Goal: Task Accomplishment & Management: Manage account settings

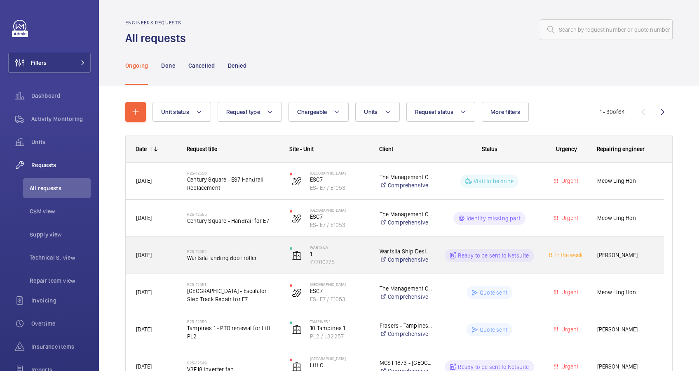
click at [256, 247] on div "R25-12552 Wartsila landing door roller" at bounding box center [233, 255] width 92 height 24
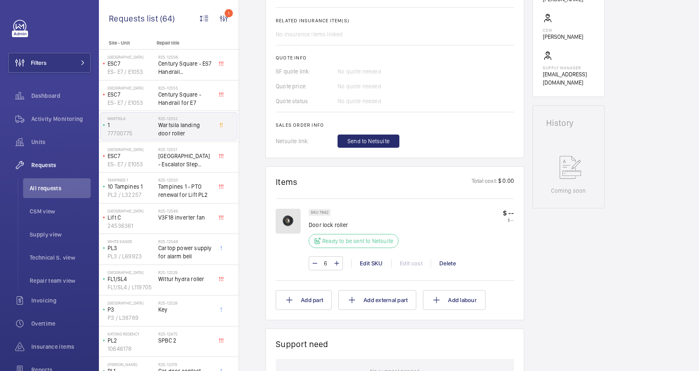
scroll to position [220, 0]
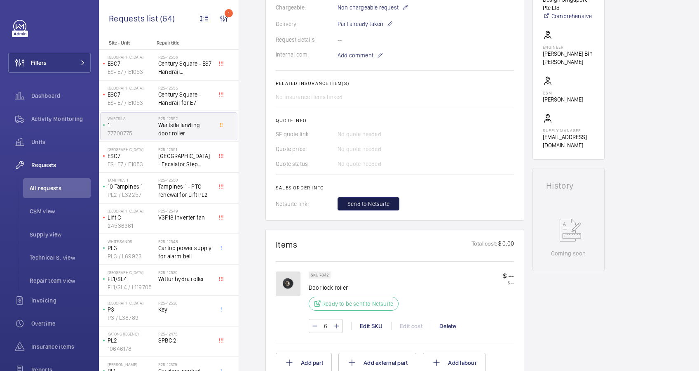
click at [384, 205] on span "Send to Netsuite" at bounding box center [369, 204] width 42 height 8
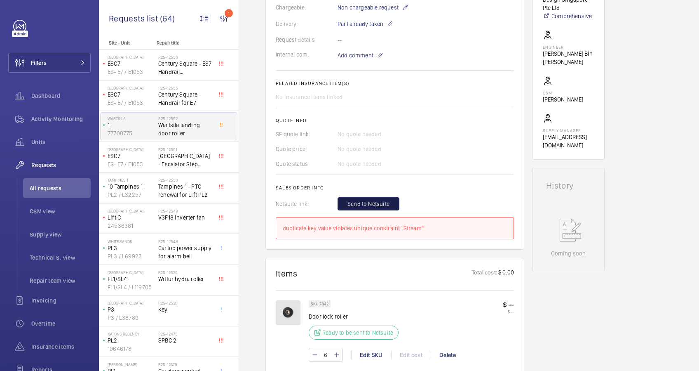
click at [384, 205] on span "Send to Netsuite" at bounding box center [369, 204] width 42 height 8
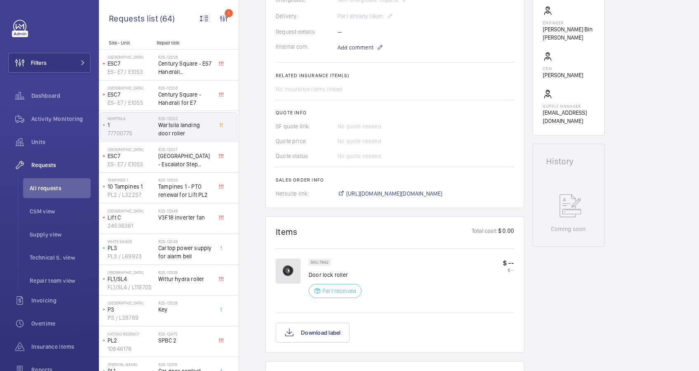
scroll to position [253, 0]
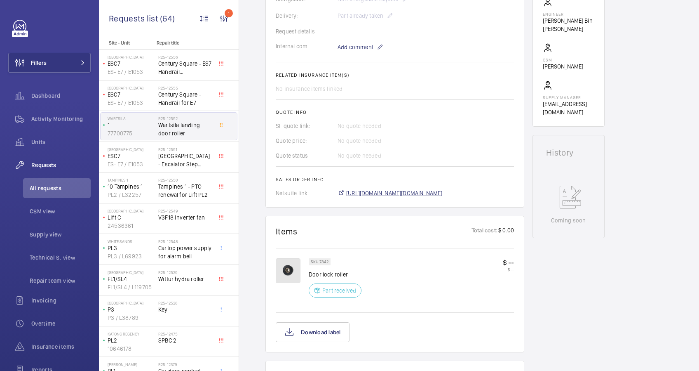
click at [413, 193] on span "[URL][DOMAIN_NAME][DOMAIN_NAME]" at bounding box center [394, 193] width 96 height 8
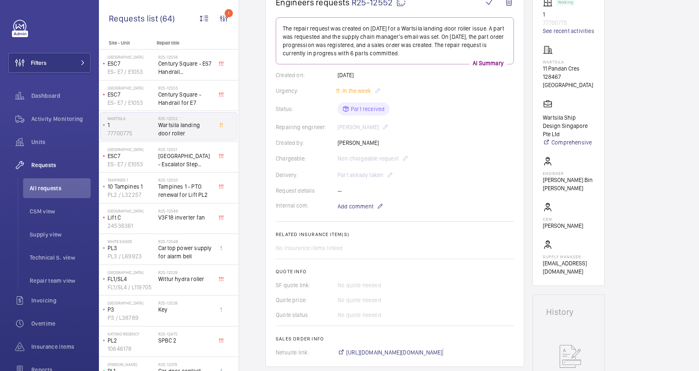
scroll to position [165, 0]
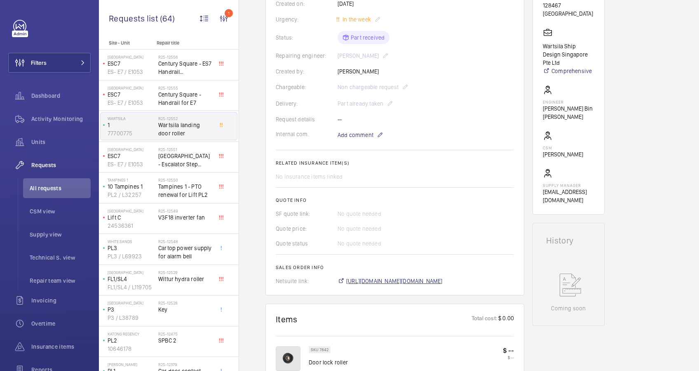
click at [413, 282] on span "[URL][DOMAIN_NAME][DOMAIN_NAME]" at bounding box center [394, 281] width 96 height 8
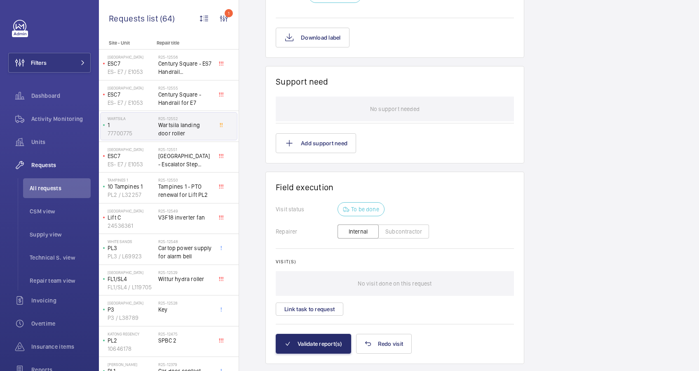
scroll to position [567, 0]
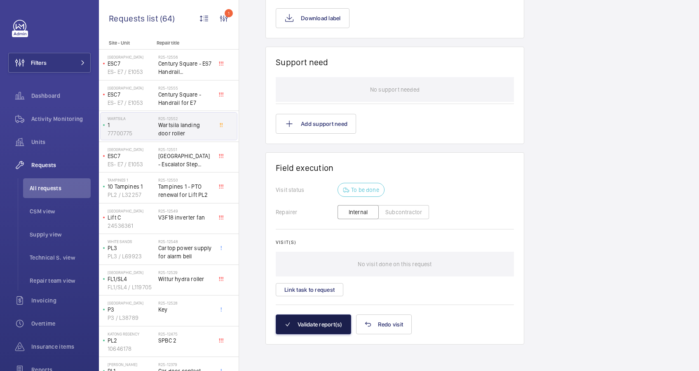
click at [315, 321] on button "Validate report(s)" at bounding box center [313, 324] width 75 height 20
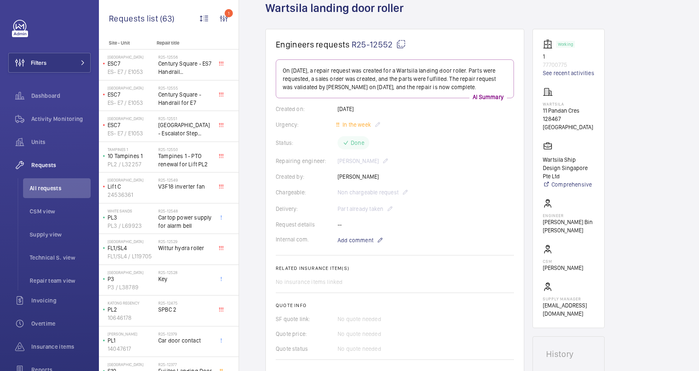
scroll to position [0, 0]
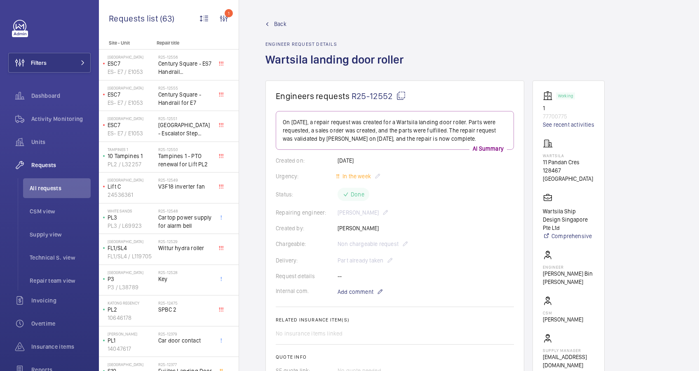
click at [282, 24] on span "Back" at bounding box center [280, 24] width 12 height 8
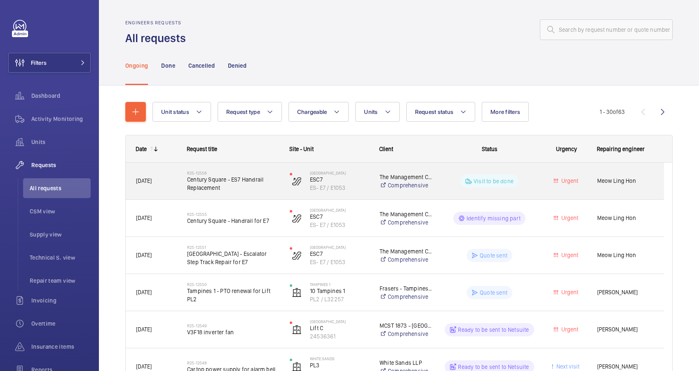
click at [245, 194] on div "R25-12556 Century Square - ES7 Handrail Replacement" at bounding box center [228, 180] width 102 height 37
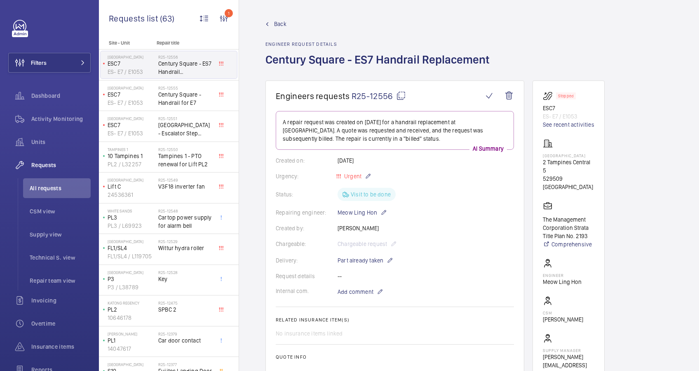
click at [276, 24] on span "Back" at bounding box center [280, 24] width 12 height 8
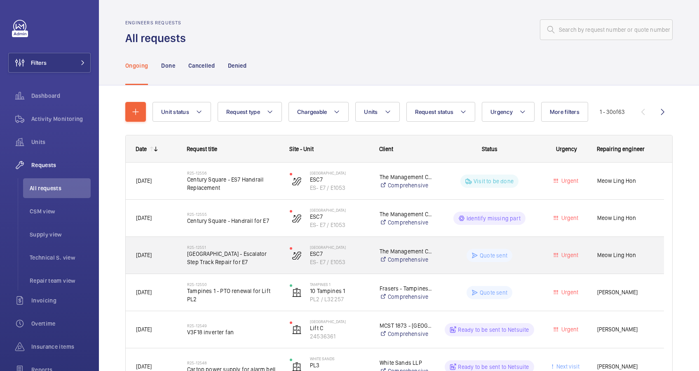
click at [258, 261] on span "[GEOGRAPHIC_DATA] - Escalator Step Track Repair for E7" at bounding box center [233, 257] width 92 height 16
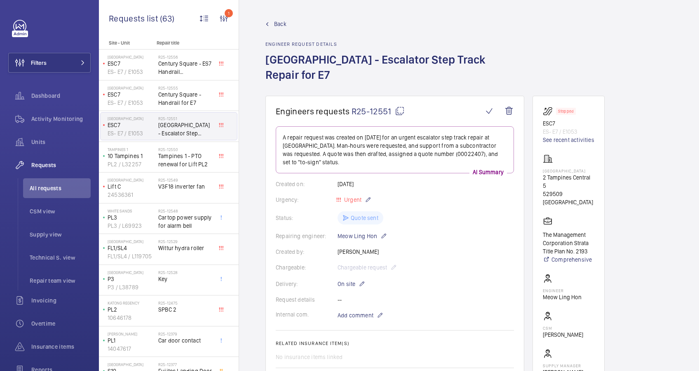
click at [273, 26] on link "Back" at bounding box center [395, 24] width 259 height 8
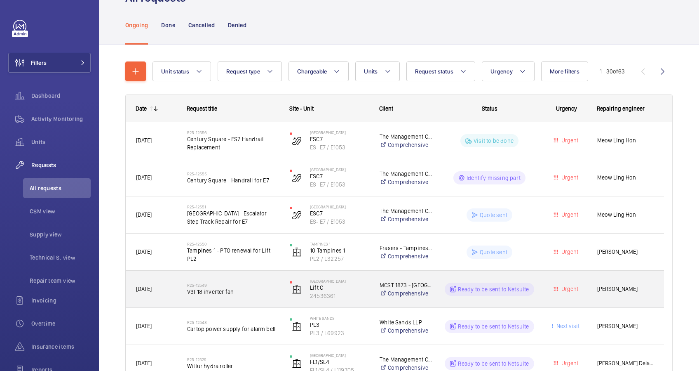
scroll to position [55, 0]
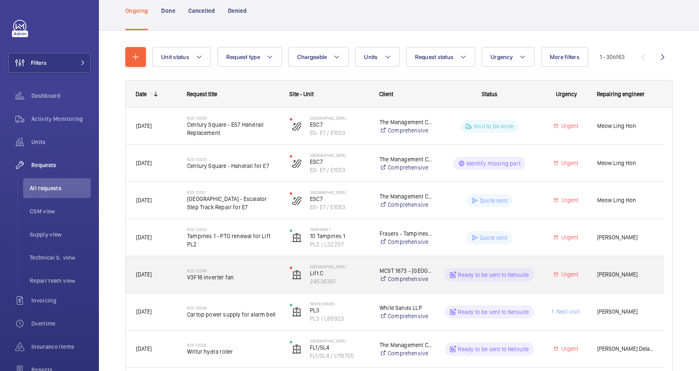
click at [272, 278] on span "V3F18 inverter fan" at bounding box center [233, 277] width 92 height 8
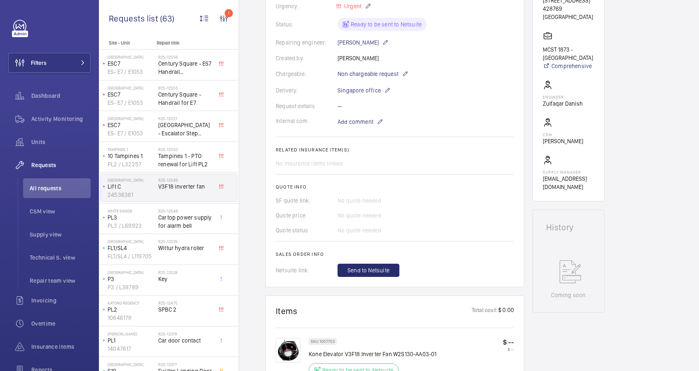
scroll to position [275, 0]
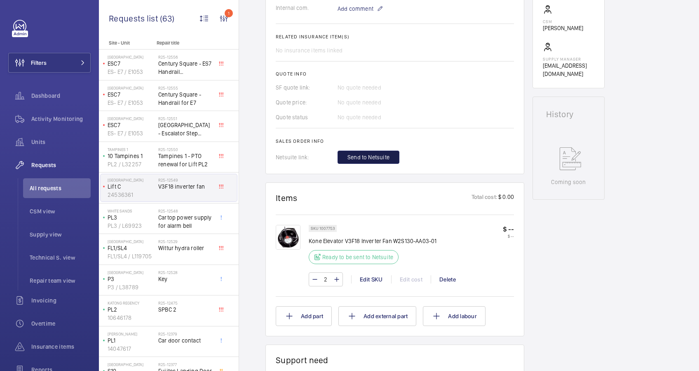
click at [382, 161] on span "Send to Netsuite" at bounding box center [369, 157] width 42 height 8
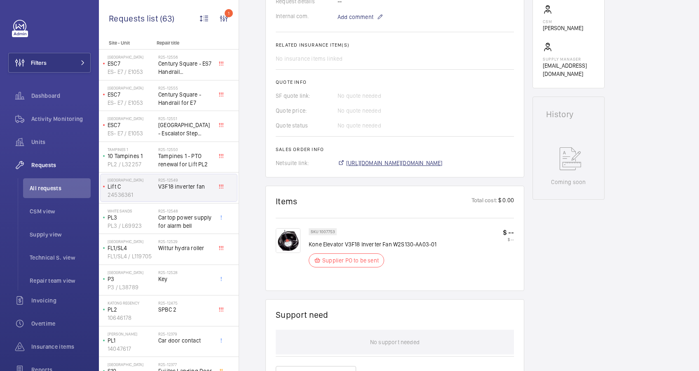
click at [442, 160] on span "[URL][DOMAIN_NAME][DOMAIN_NAME]" at bounding box center [394, 163] width 96 height 8
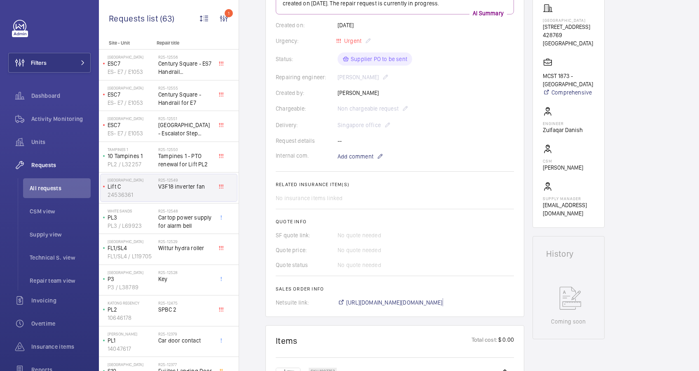
scroll to position [165, 0]
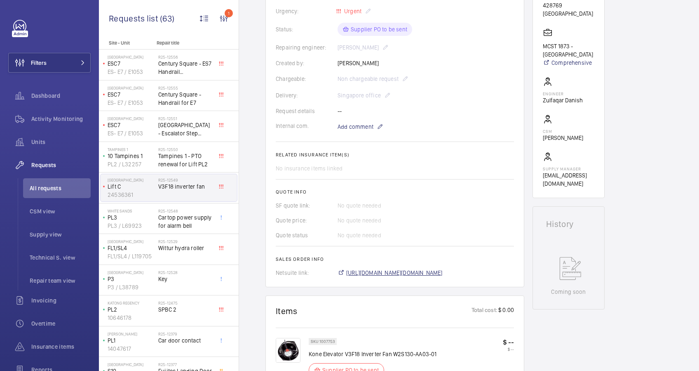
click at [419, 271] on span "[URL][DOMAIN_NAME][DOMAIN_NAME]" at bounding box center [394, 272] width 96 height 8
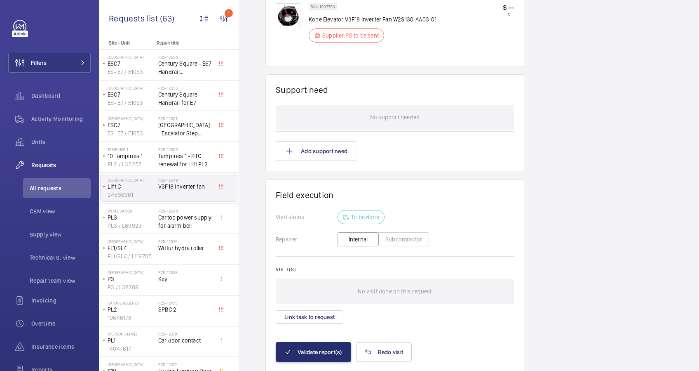
scroll to position [527, 0]
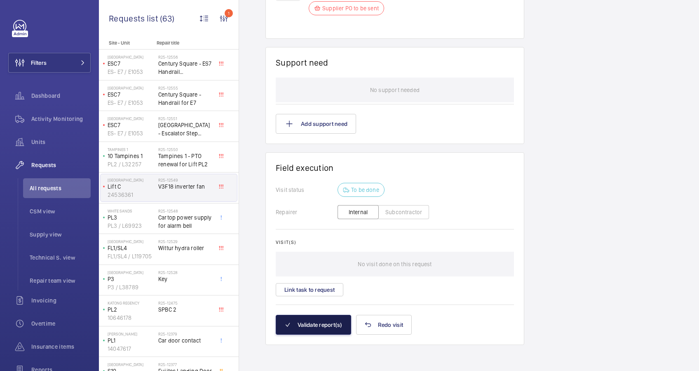
click at [315, 322] on button "Validate report(s)" at bounding box center [313, 325] width 75 height 20
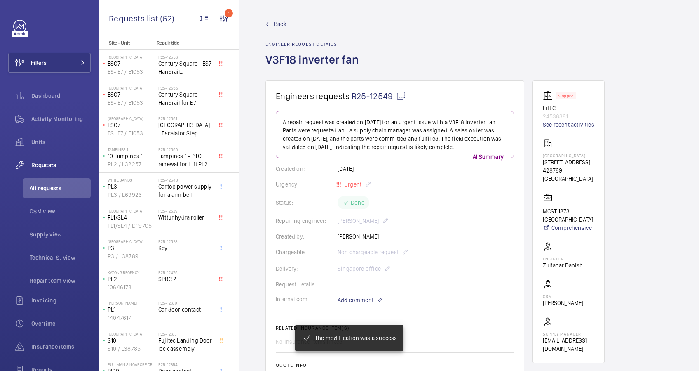
click at [278, 21] on span "Back" at bounding box center [280, 24] width 12 height 8
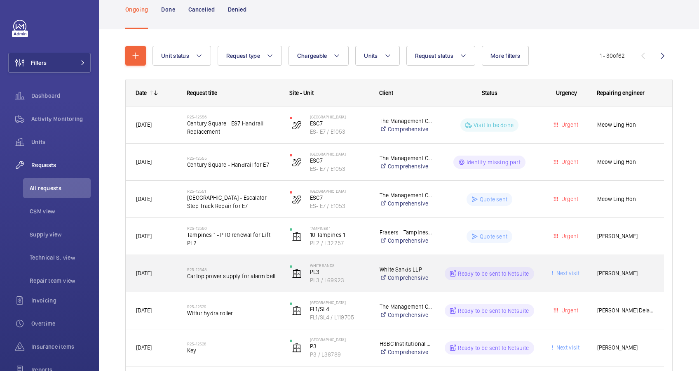
scroll to position [111, 0]
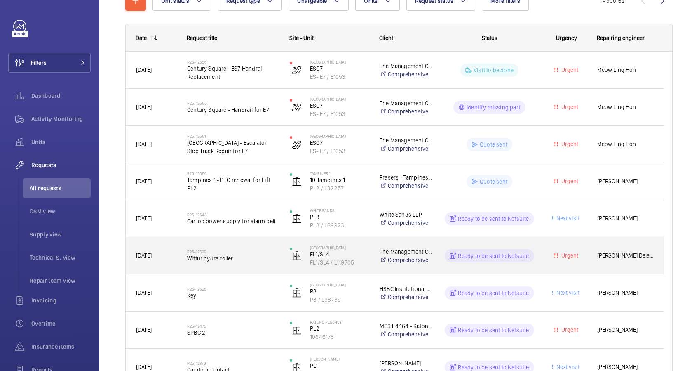
click at [247, 261] on span "Wittur hydra roller" at bounding box center [233, 258] width 92 height 8
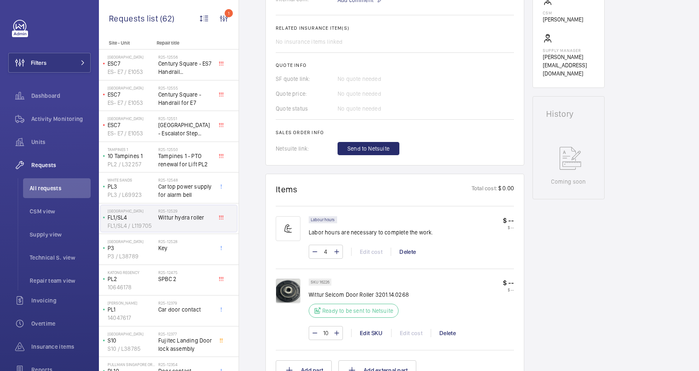
scroll to position [148, 0]
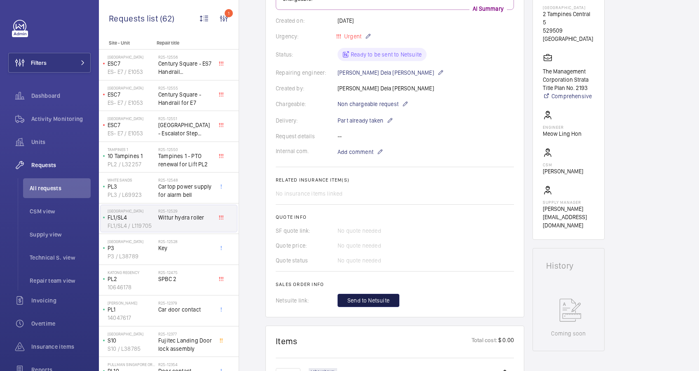
click at [390, 294] on button "Send to Netsuite" at bounding box center [369, 300] width 62 height 13
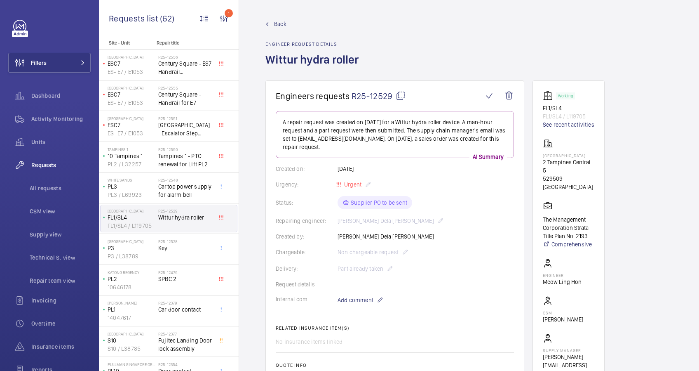
scroll to position [275, 0]
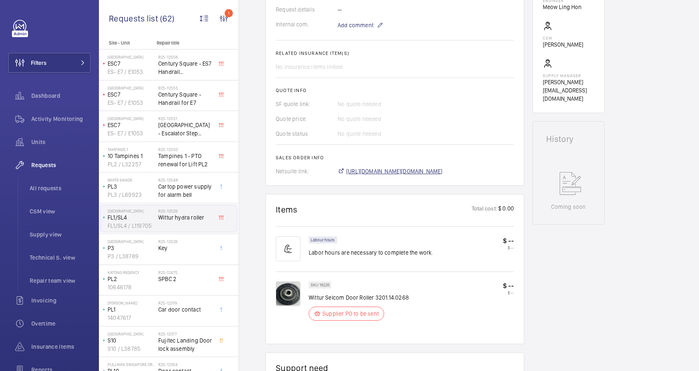
click at [399, 169] on span "[URL][DOMAIN_NAME][DOMAIN_NAME]" at bounding box center [394, 171] width 96 height 8
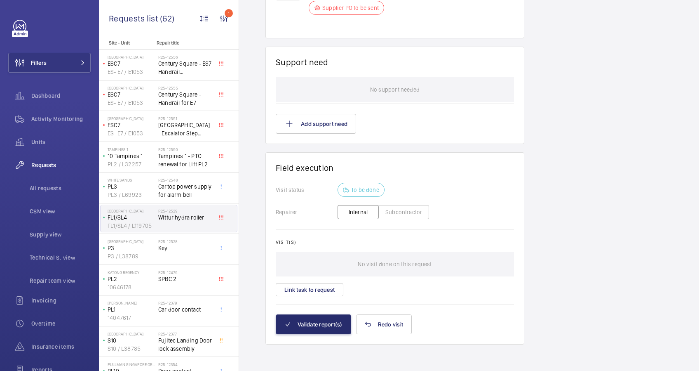
scroll to position [415, 0]
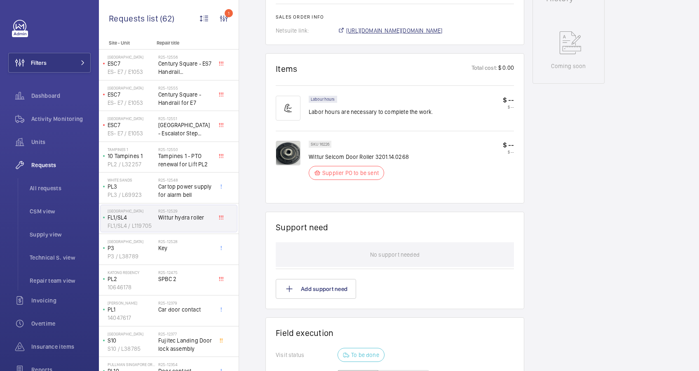
click at [388, 32] on span "[URL][DOMAIN_NAME][DOMAIN_NAME]" at bounding box center [394, 30] width 96 height 8
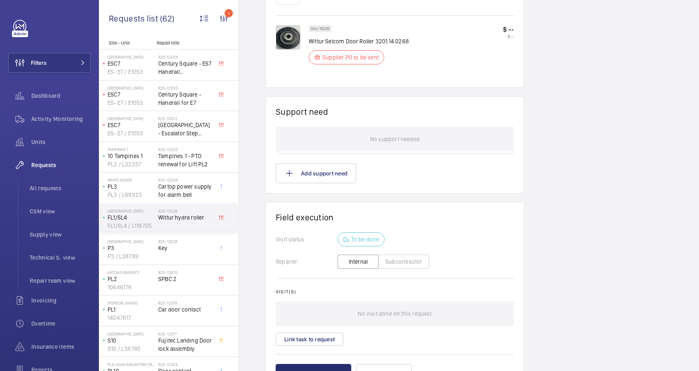
scroll to position [580, 0]
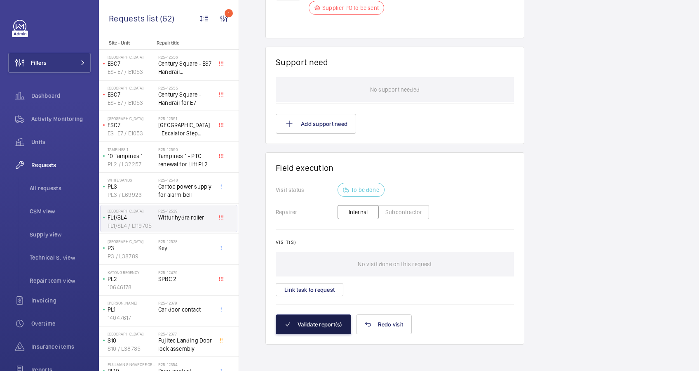
click at [324, 326] on button "Validate report(s)" at bounding box center [313, 324] width 75 height 20
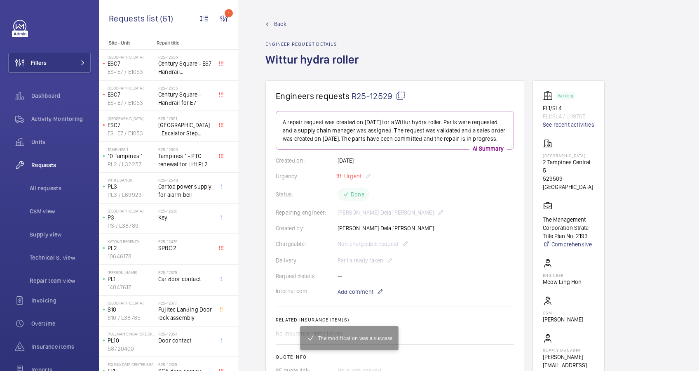
click at [276, 24] on span "Back" at bounding box center [280, 24] width 12 height 8
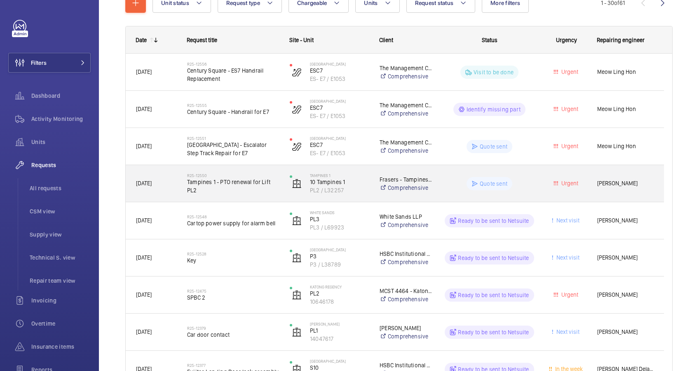
scroll to position [110, 0]
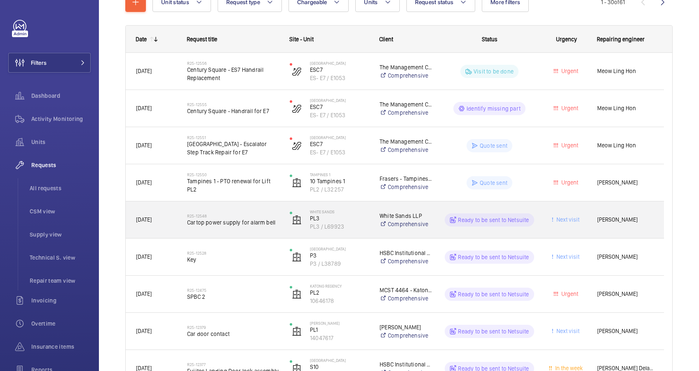
click at [250, 226] on div "R25-12548 Cartop power supply for alarm bell" at bounding box center [233, 220] width 92 height 24
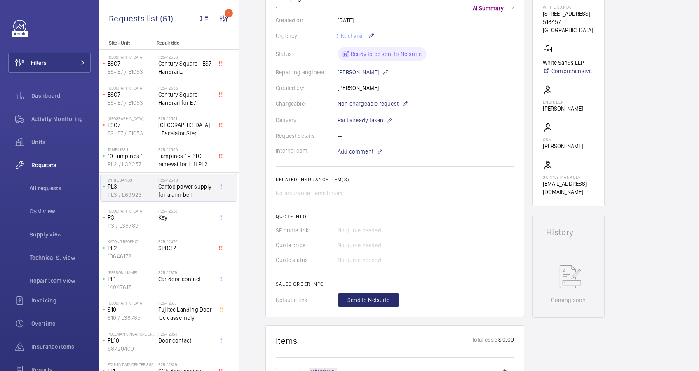
scroll to position [134, 0]
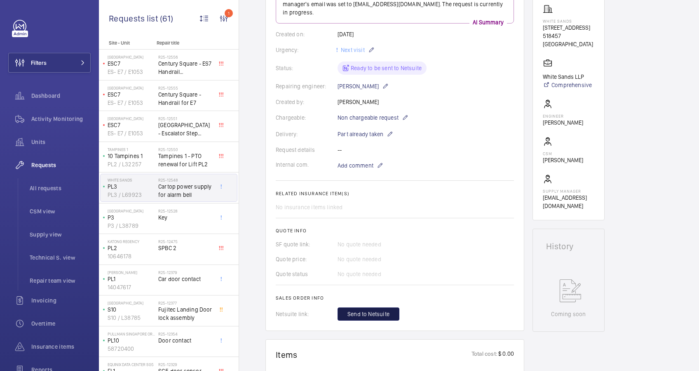
click at [385, 308] on button "Send to Netsuite" at bounding box center [369, 313] width 62 height 13
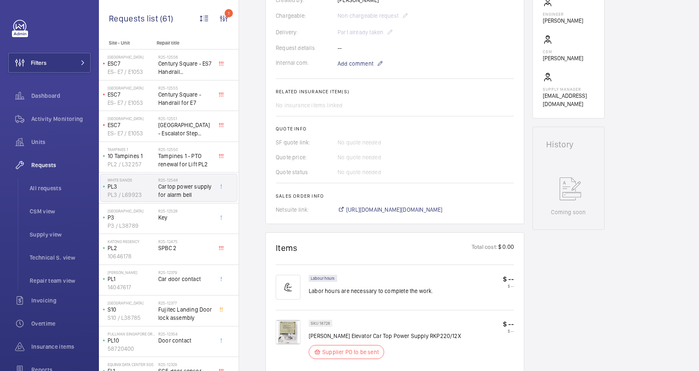
scroll to position [245, 0]
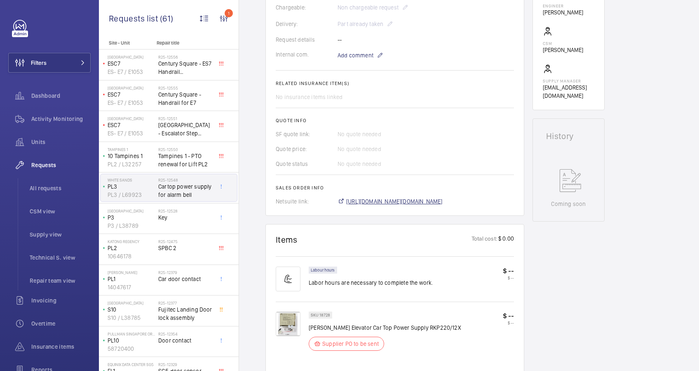
click at [428, 203] on span "[URL][DOMAIN_NAME][DOMAIN_NAME]" at bounding box center [394, 201] width 96 height 8
click at [396, 200] on span "[URL][DOMAIN_NAME][DOMAIN_NAME]" at bounding box center [394, 201] width 96 height 8
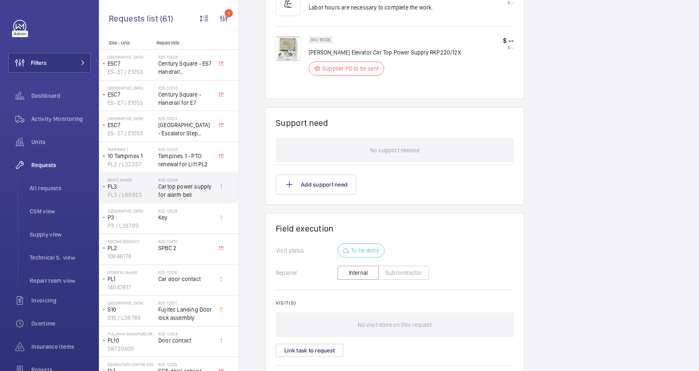
scroll to position [580, 0]
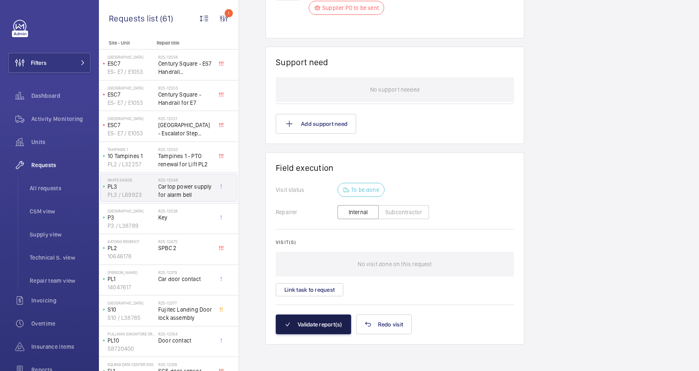
click at [303, 326] on button "Validate report(s)" at bounding box center [313, 324] width 75 height 20
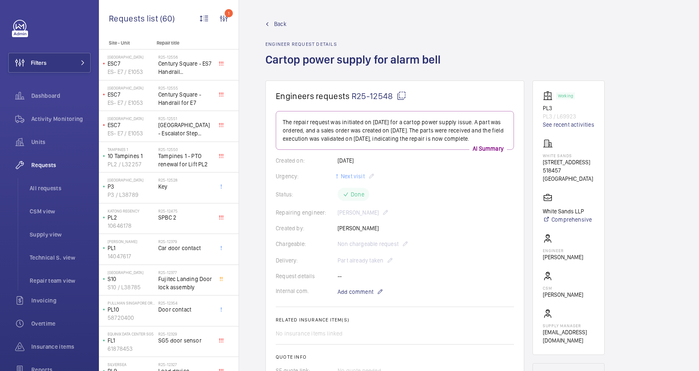
click at [280, 23] on span "Back" at bounding box center [280, 24] width 12 height 8
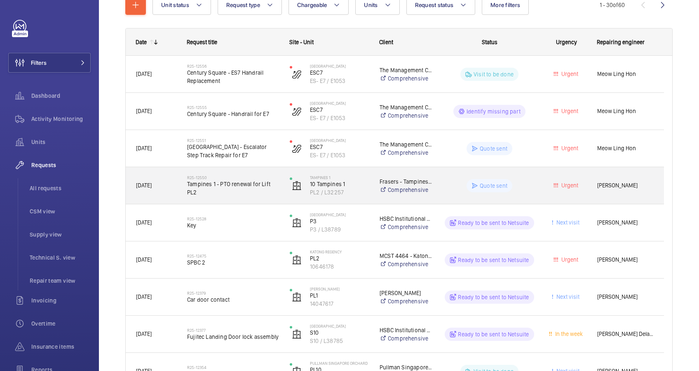
scroll to position [110, 0]
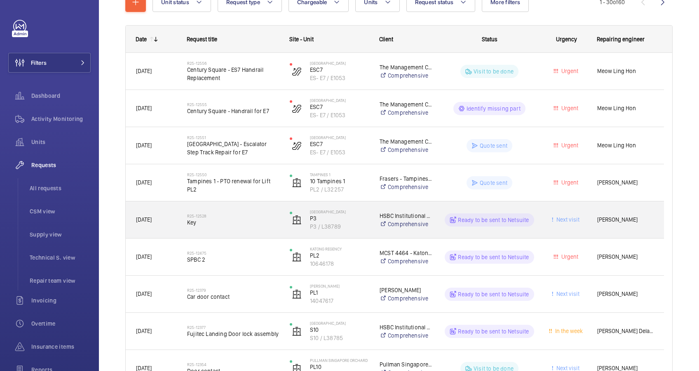
click at [215, 219] on span "Key" at bounding box center [233, 222] width 92 height 8
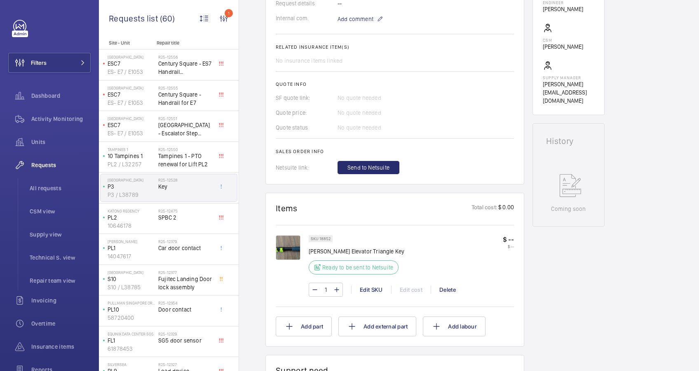
scroll to position [330, 0]
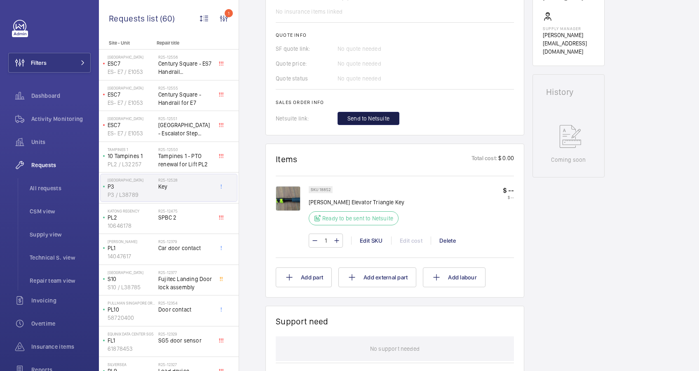
click at [371, 113] on button "Send to Netsuite" at bounding box center [369, 118] width 62 height 13
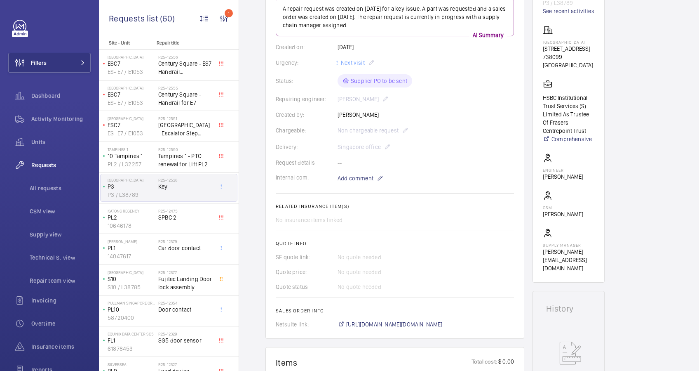
scroll to position [220, 0]
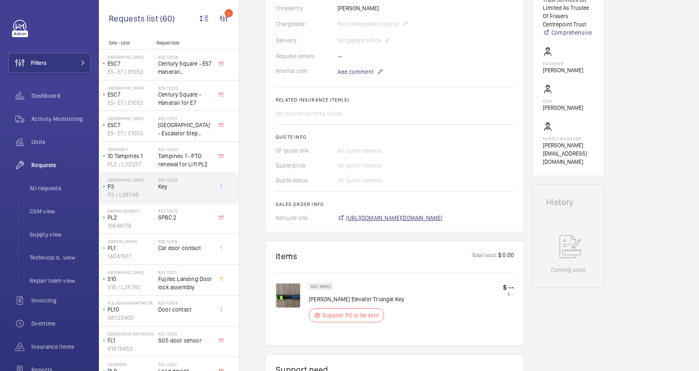
click at [443, 220] on span "[URL][DOMAIN_NAME][DOMAIN_NAME]" at bounding box center [394, 218] width 96 height 8
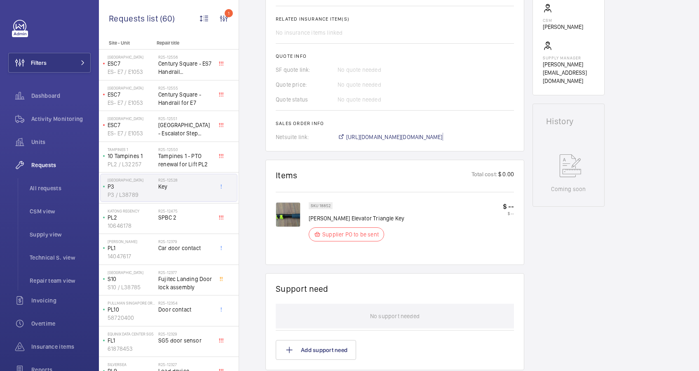
scroll to position [165, 0]
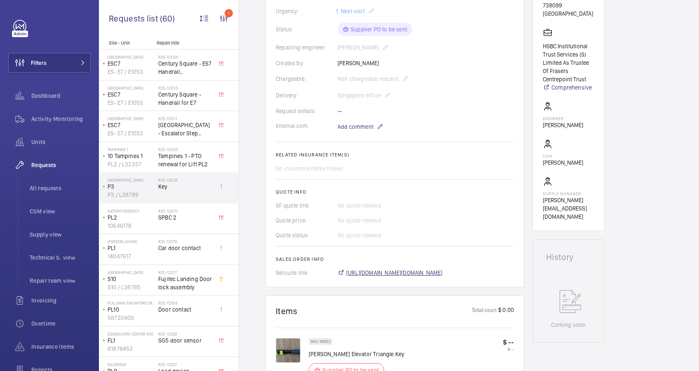
click at [420, 272] on span "[URL][DOMAIN_NAME][DOMAIN_NAME]" at bounding box center [394, 272] width 96 height 8
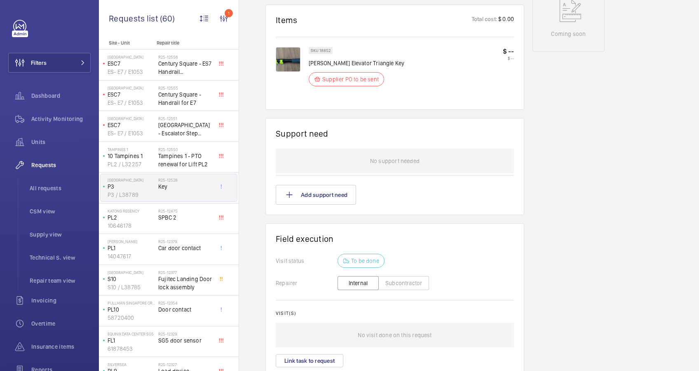
scroll to position [527, 0]
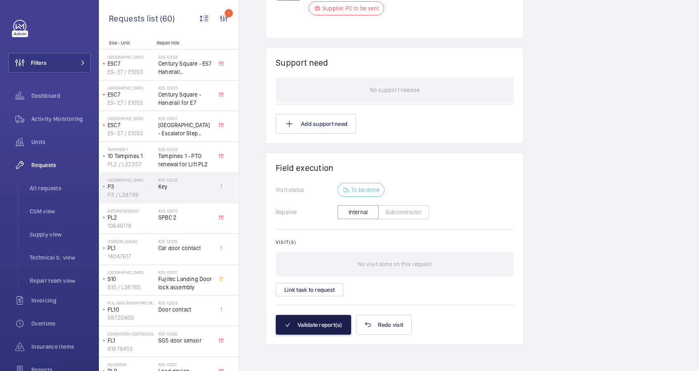
click at [334, 324] on button "Validate report(s)" at bounding box center [313, 325] width 75 height 20
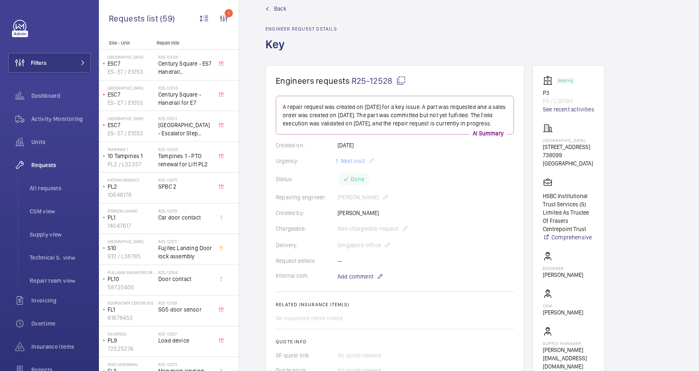
scroll to position [0, 0]
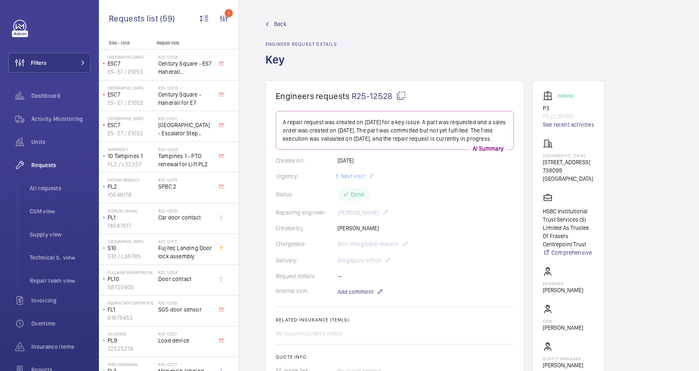
click at [281, 19] on wm-front-admin-header "Back Engineer request details Key" at bounding box center [469, 40] width 460 height 80
click at [279, 24] on span "Back" at bounding box center [280, 24] width 12 height 8
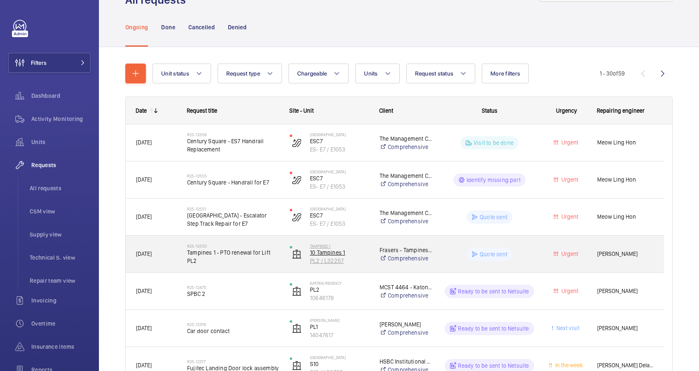
scroll to position [55, 0]
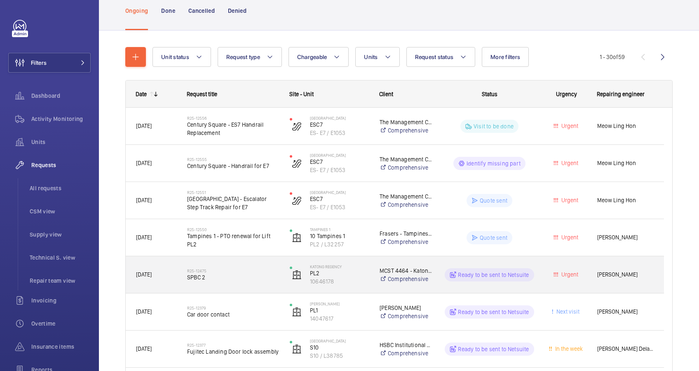
click at [263, 284] on div "R25-12475 SPBC 2" at bounding box center [233, 275] width 92 height 24
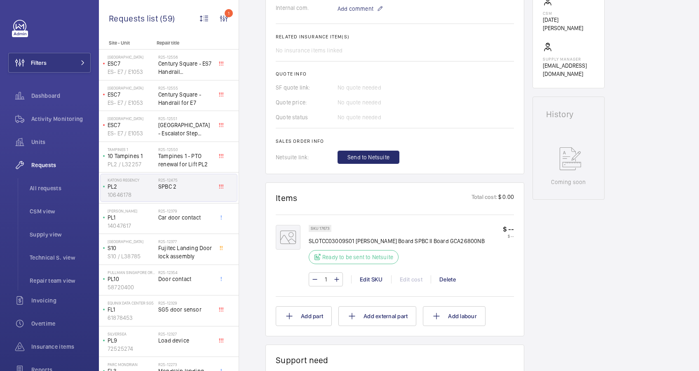
scroll to position [291, 0]
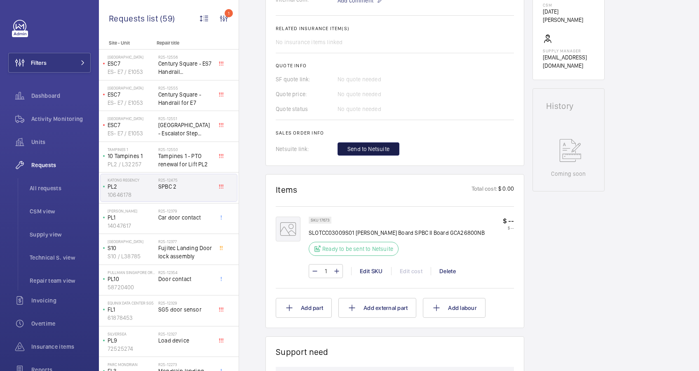
click at [363, 145] on span "Send to Netsuite" at bounding box center [369, 149] width 42 height 8
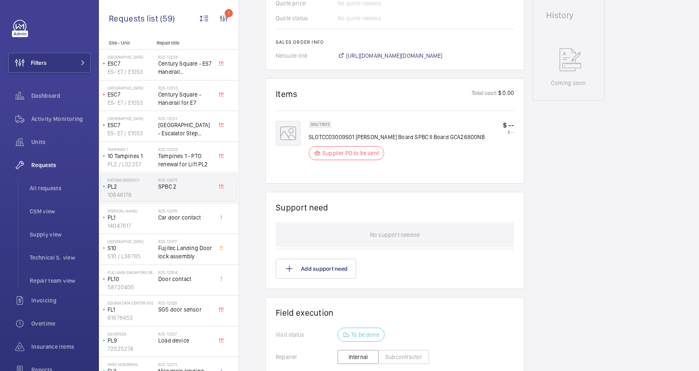
scroll to position [385, 0]
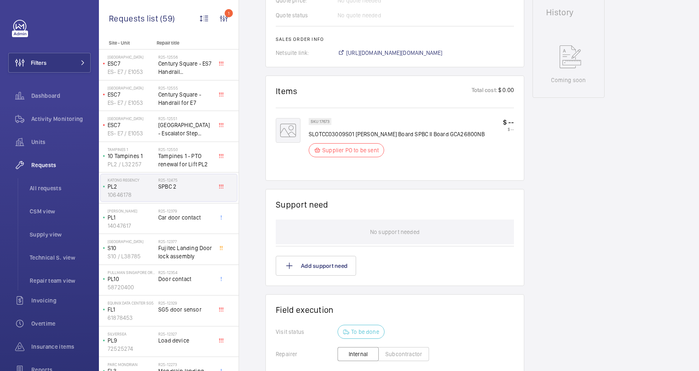
click at [389, 52] on span "[URL][DOMAIN_NAME][DOMAIN_NAME]" at bounding box center [394, 53] width 96 height 8
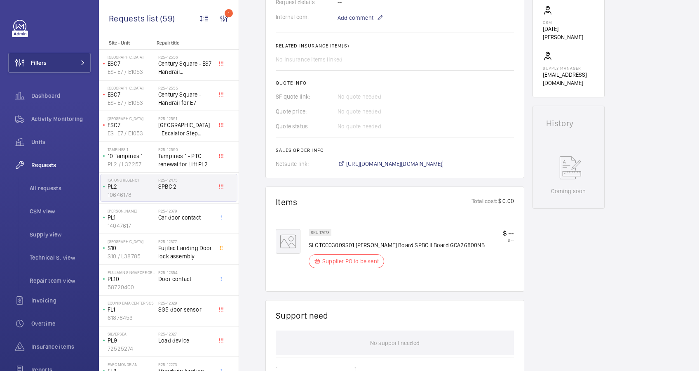
scroll to position [275, 0]
click at [396, 162] on span "[URL][DOMAIN_NAME][DOMAIN_NAME]" at bounding box center [394, 163] width 96 height 8
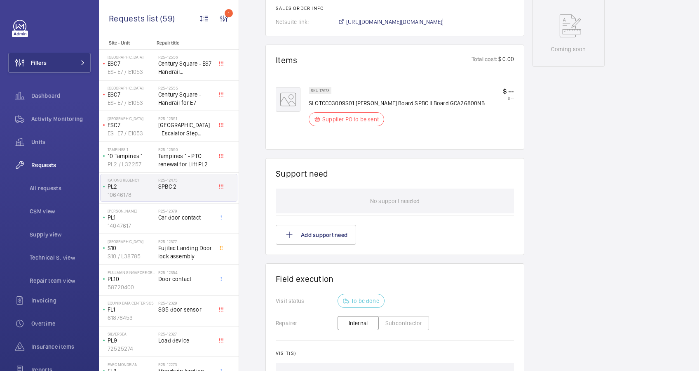
scroll to position [527, 0]
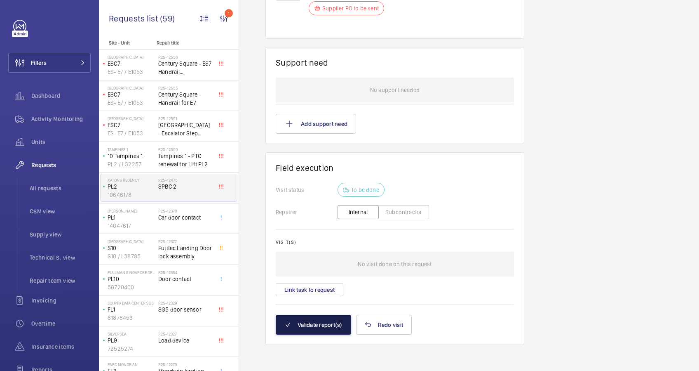
click at [321, 329] on button "Validate report(s)" at bounding box center [313, 325] width 75 height 20
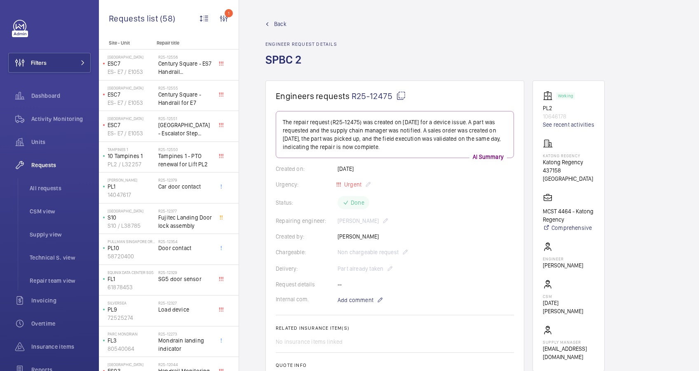
click at [280, 26] on span "Back" at bounding box center [280, 24] width 12 height 8
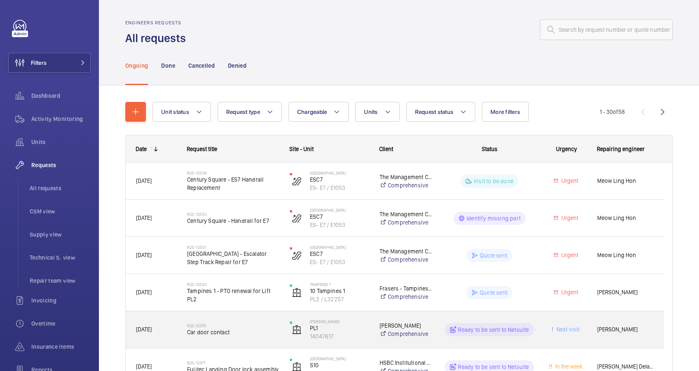
click at [256, 338] on div "R25-12379 Car door contact" at bounding box center [233, 330] width 92 height 24
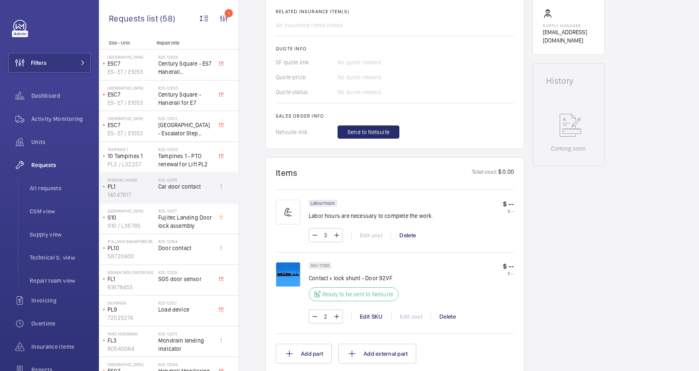
scroll to position [236, 0]
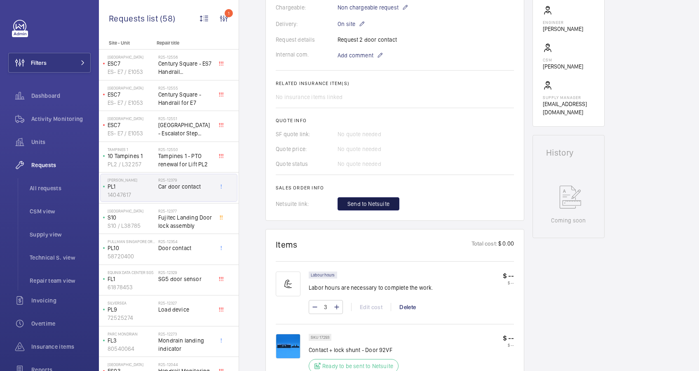
click at [371, 205] on span "Send to Netsuite" at bounding box center [369, 204] width 42 height 8
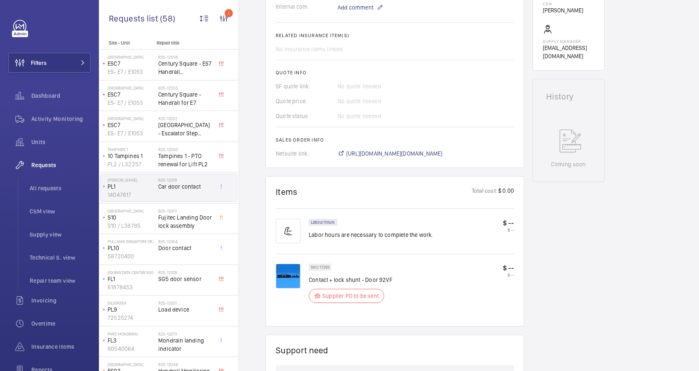
scroll to position [220, 0]
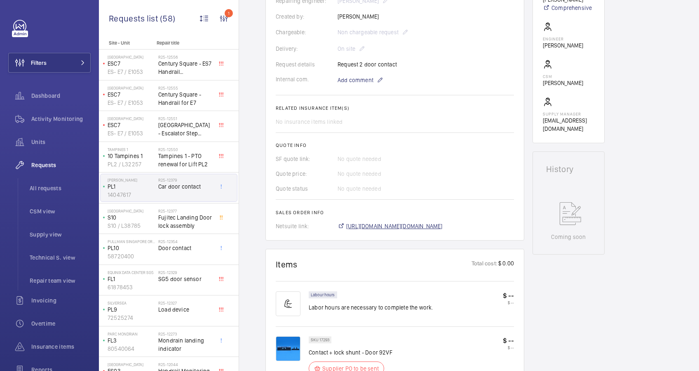
click at [437, 224] on span "[URL][DOMAIN_NAME][DOMAIN_NAME]" at bounding box center [394, 226] width 96 height 8
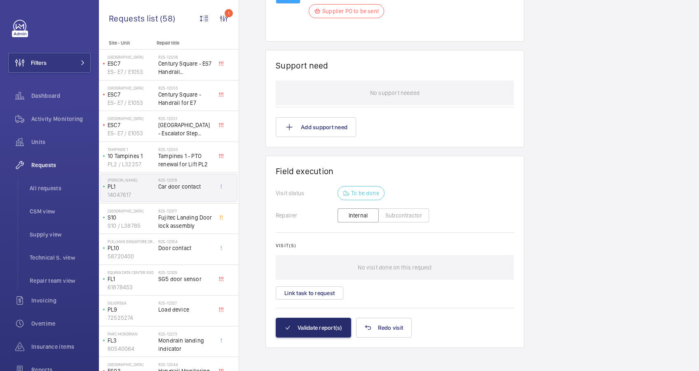
scroll to position [580, 0]
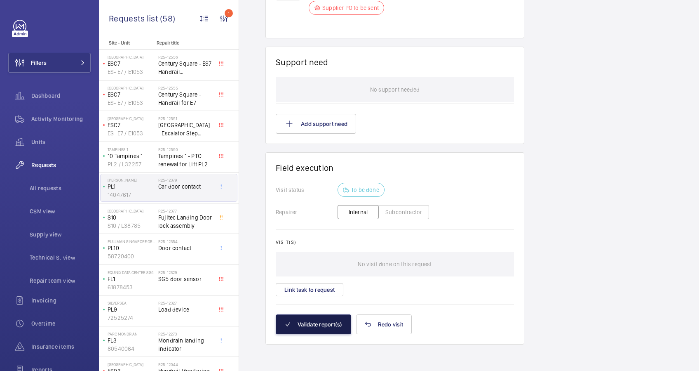
click at [325, 321] on button "Validate report(s)" at bounding box center [313, 324] width 75 height 20
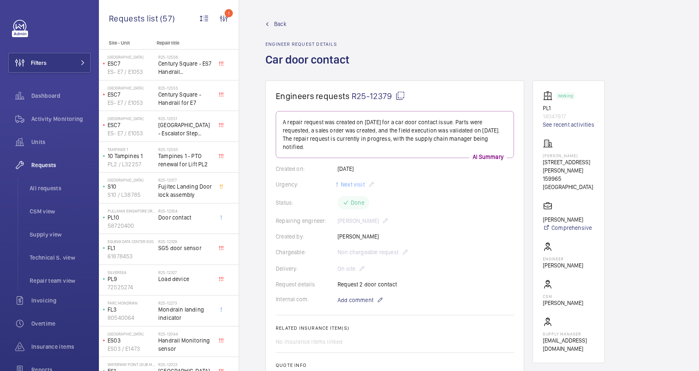
click at [279, 22] on span "Back" at bounding box center [280, 24] width 12 height 8
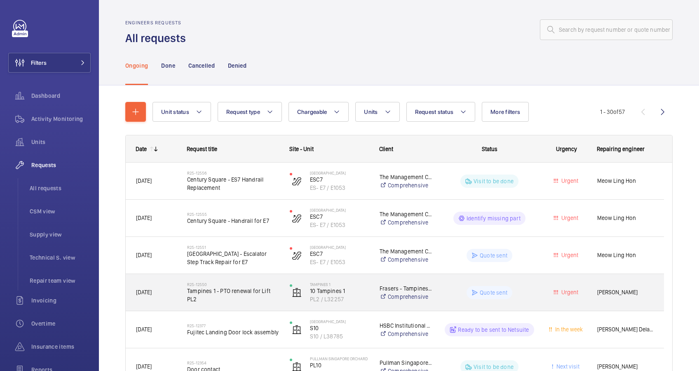
scroll to position [55, 0]
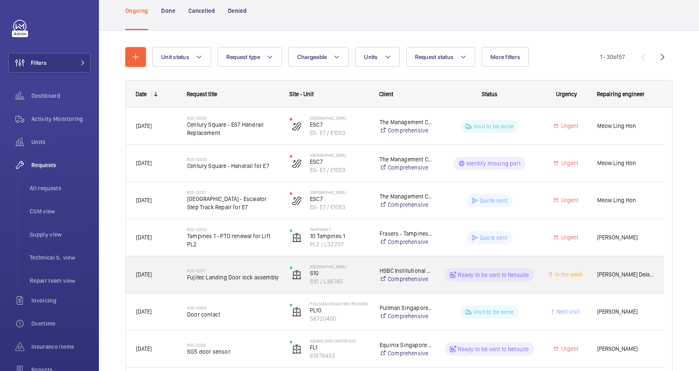
click at [238, 281] on div "R25-12377 Fujitec Landing Door lock assembly" at bounding box center [233, 275] width 92 height 24
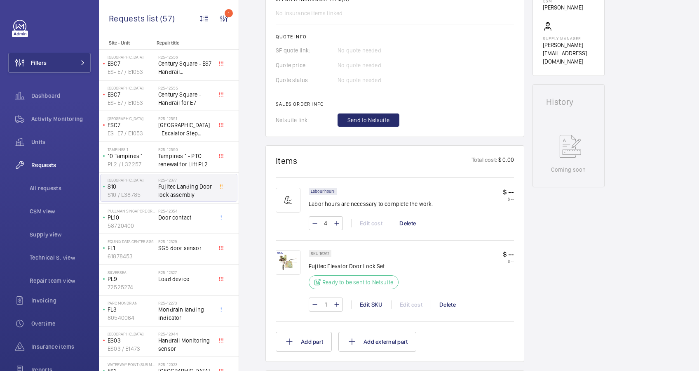
scroll to position [330, 0]
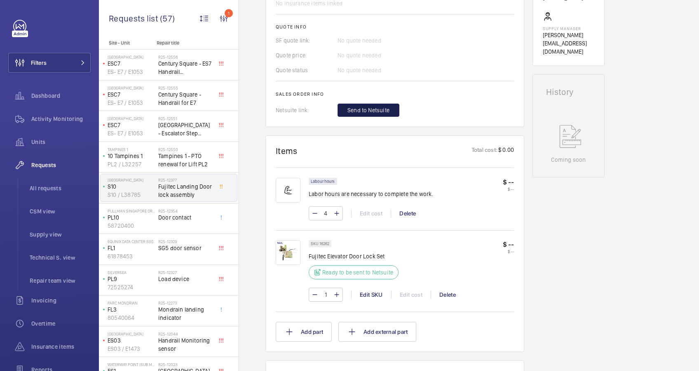
click at [372, 108] on span "Send to Netsuite" at bounding box center [369, 110] width 42 height 8
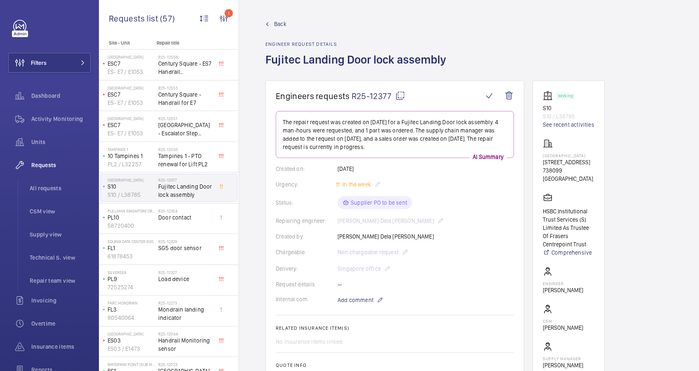
scroll to position [220, 0]
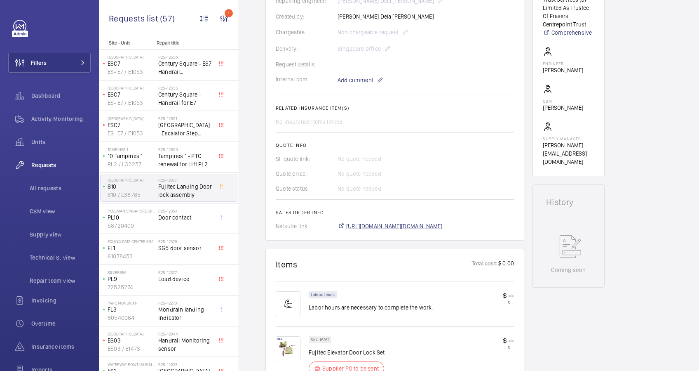
click at [443, 224] on span "[URL][DOMAIN_NAME][DOMAIN_NAME]" at bounding box center [394, 226] width 96 height 8
click at [414, 222] on span "[URL][DOMAIN_NAME][DOMAIN_NAME]" at bounding box center [394, 226] width 96 height 8
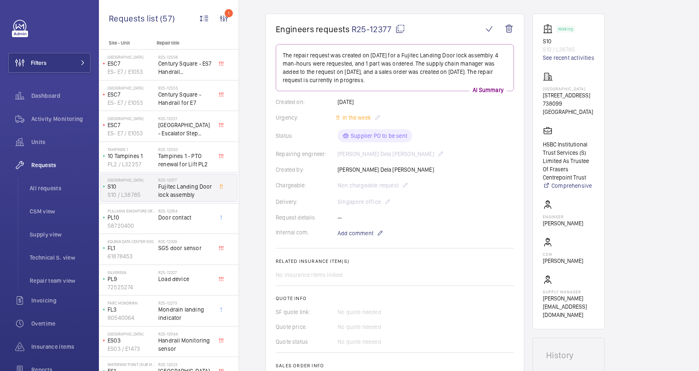
scroll to position [0, 0]
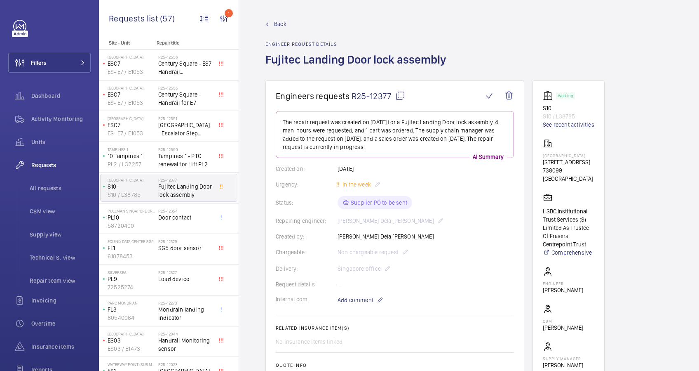
click at [279, 26] on span "Back" at bounding box center [280, 24] width 12 height 8
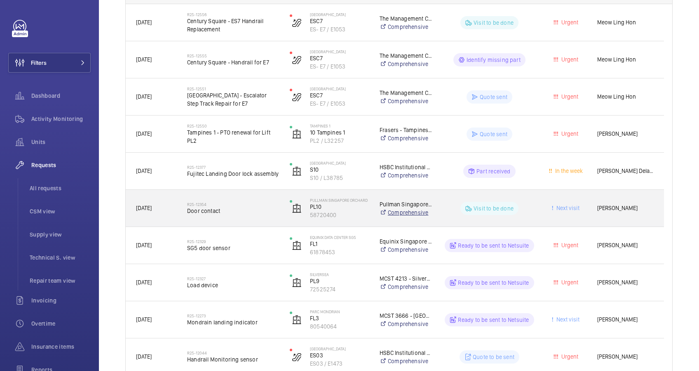
scroll to position [165, 0]
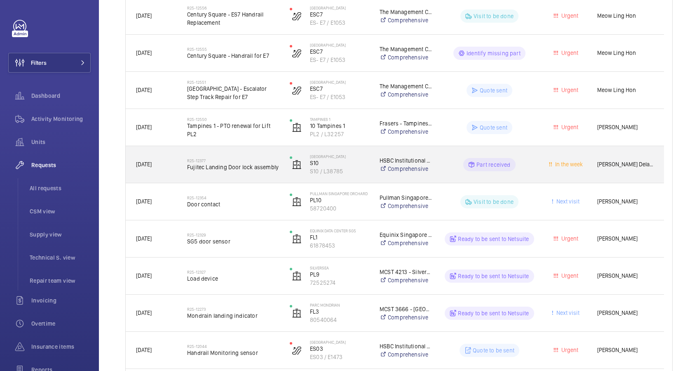
click at [258, 171] on div "R25-12377 Fujitec Landing Door lock assembly" at bounding box center [233, 165] width 92 height 24
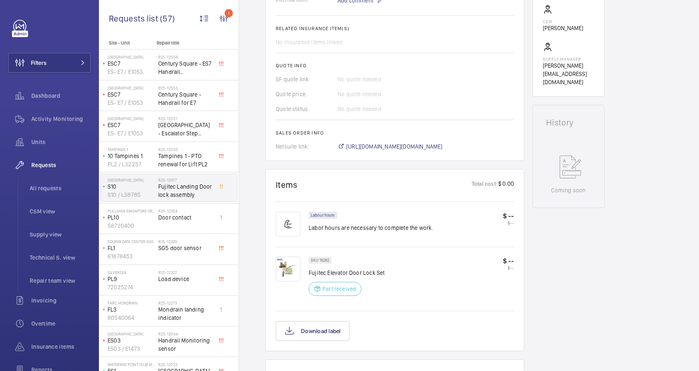
scroll to position [308, 0]
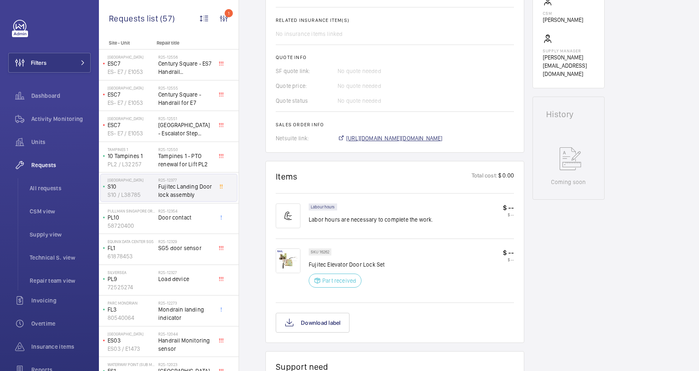
click at [437, 142] on span "[URL][DOMAIN_NAME][DOMAIN_NAME]" at bounding box center [394, 138] width 96 height 8
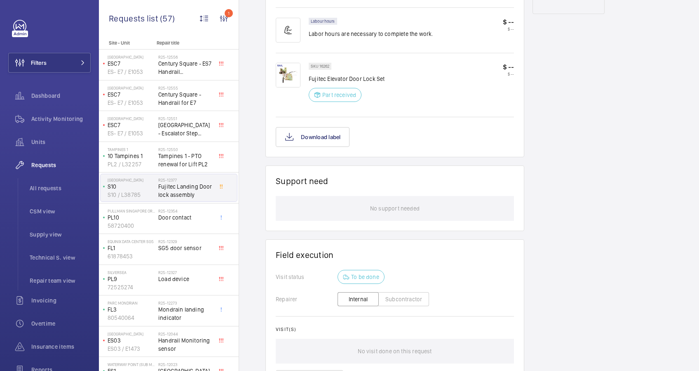
scroll to position [588, 0]
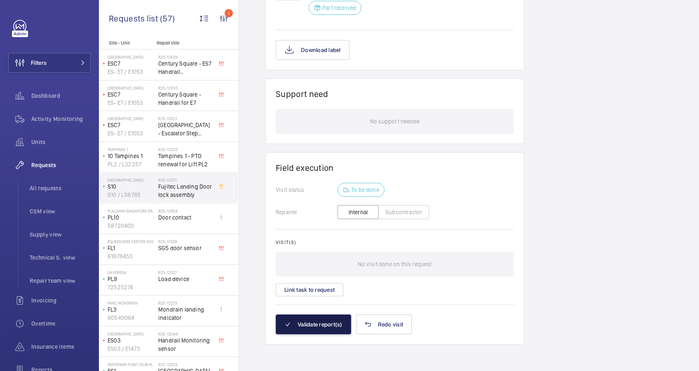
click at [313, 320] on button "Validate report(s)" at bounding box center [313, 324] width 75 height 20
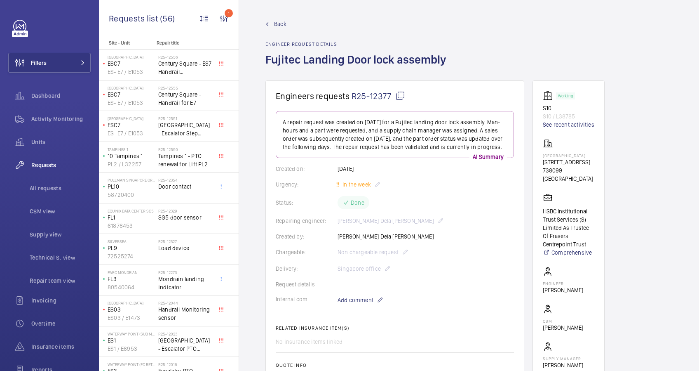
click at [279, 25] on span "Back" at bounding box center [280, 24] width 12 height 8
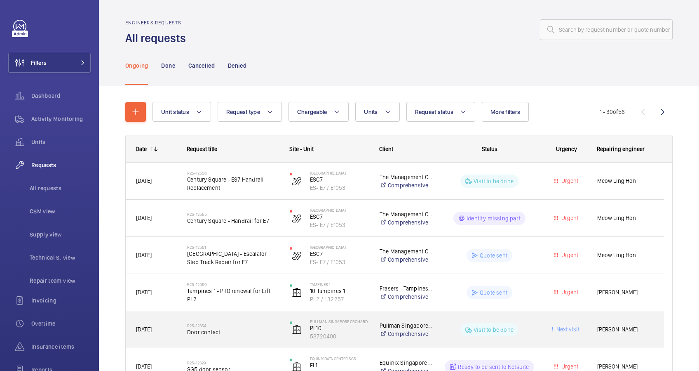
click at [264, 335] on span "Door contact" at bounding box center [233, 332] width 92 height 8
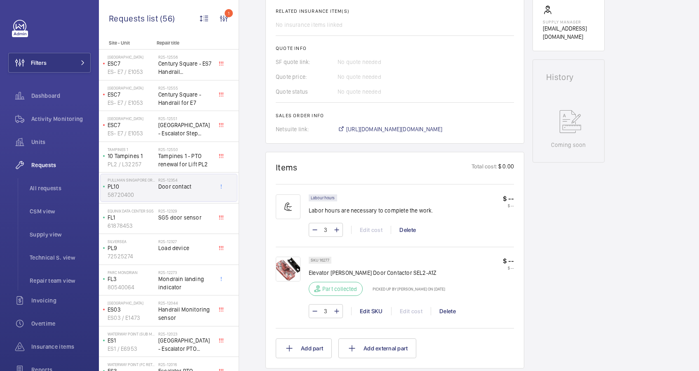
scroll to position [401, 0]
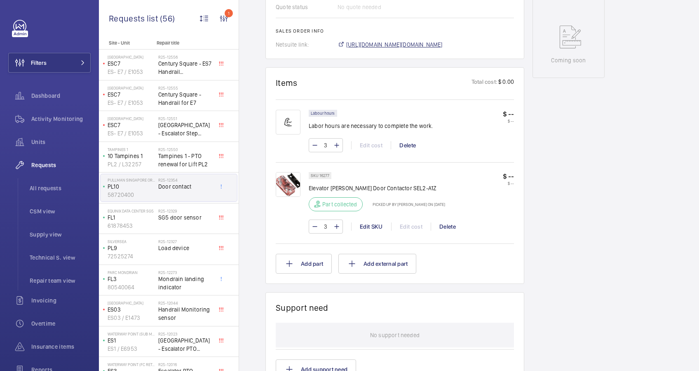
click at [421, 45] on span "[URL][DOMAIN_NAME][DOMAIN_NAME]" at bounding box center [394, 44] width 96 height 8
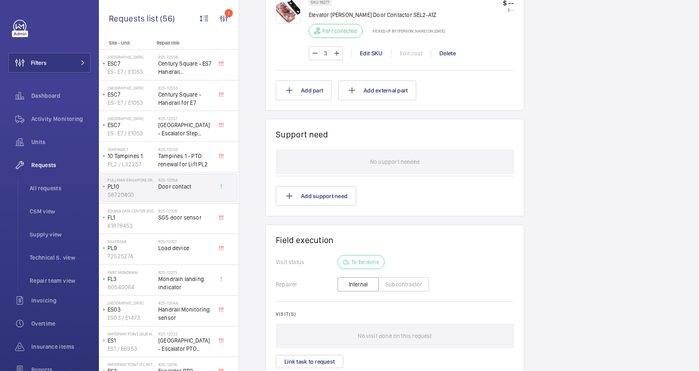
scroll to position [646, 0]
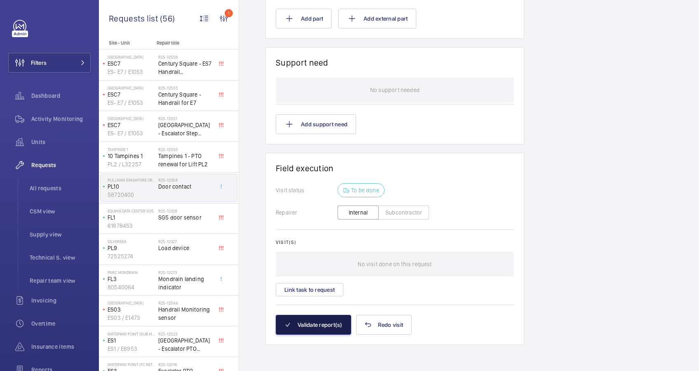
click at [311, 323] on button "Validate report(s)" at bounding box center [313, 325] width 75 height 20
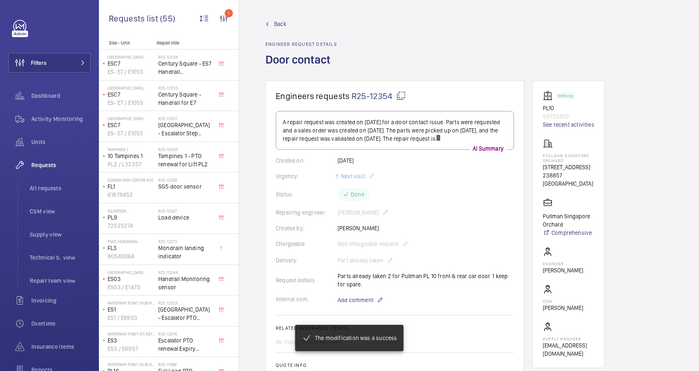
click at [276, 21] on span "Back" at bounding box center [280, 24] width 12 height 8
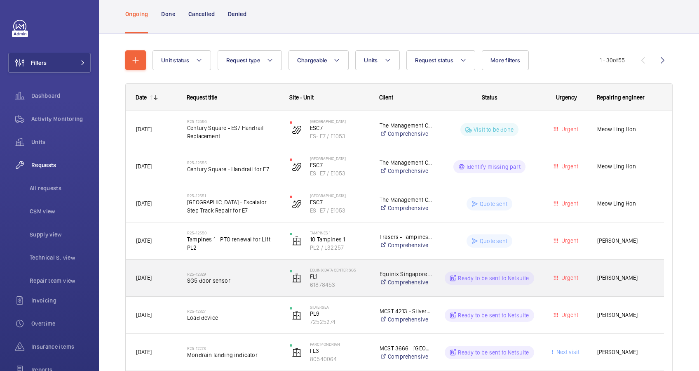
scroll to position [110, 0]
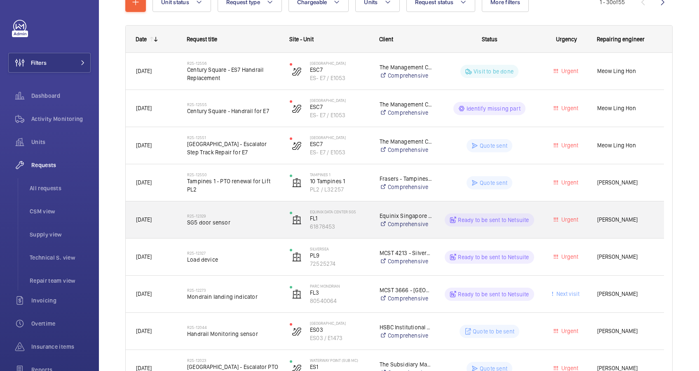
click at [225, 216] on h2 "R25-12329" at bounding box center [233, 215] width 92 height 5
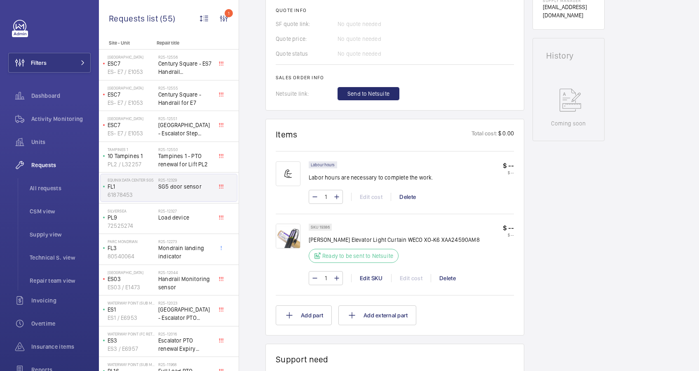
scroll to position [354, 0]
click at [366, 94] on span "Send to Netsuite" at bounding box center [369, 94] width 42 height 8
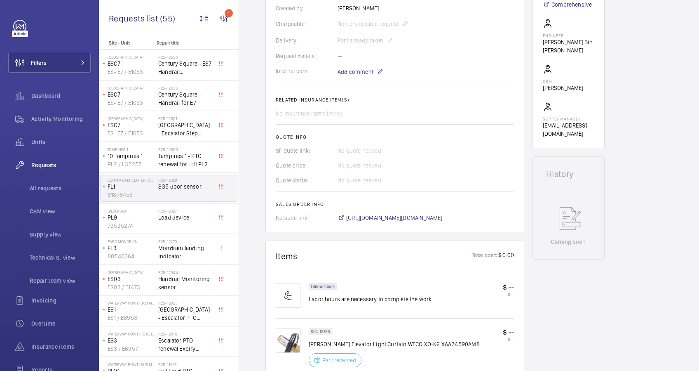
scroll to position [236, 0]
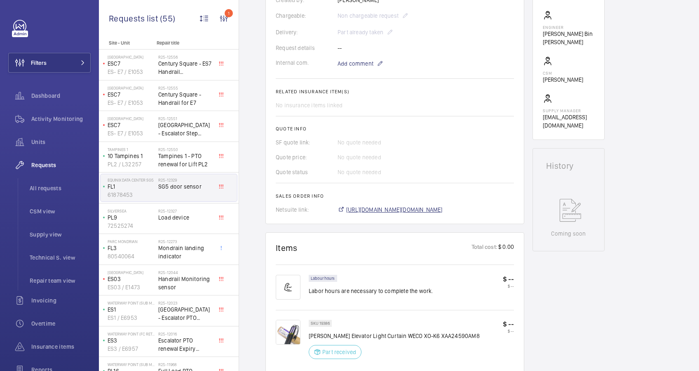
click at [443, 209] on span "[URL][DOMAIN_NAME][DOMAIN_NAME]" at bounding box center [394, 209] width 96 height 8
click at [438, 211] on span "[URL][DOMAIN_NAME][DOMAIN_NAME]" at bounding box center [394, 209] width 96 height 8
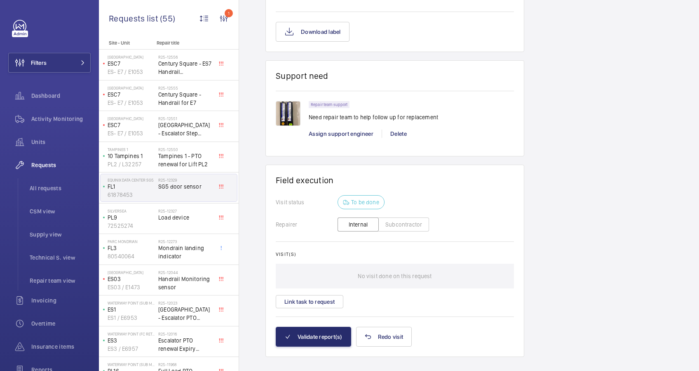
scroll to position [610, 0]
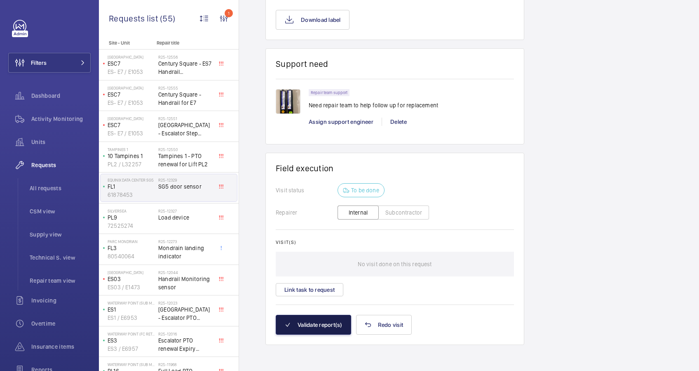
click at [327, 321] on button "Validate report(s)" at bounding box center [313, 325] width 75 height 20
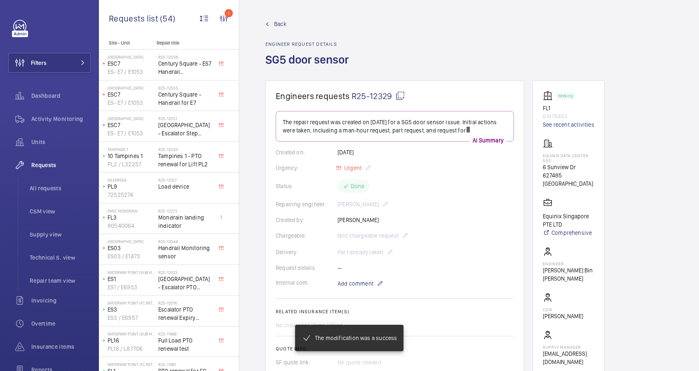
click at [270, 22] on link "Back" at bounding box center [310, 24] width 88 height 8
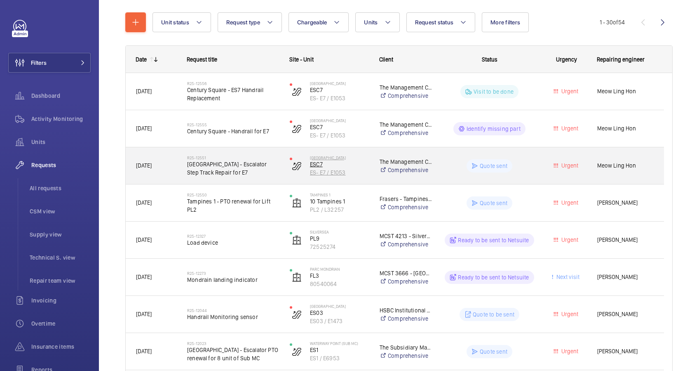
scroll to position [111, 0]
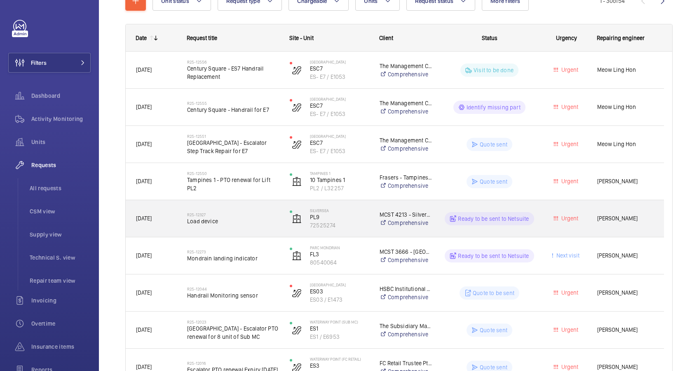
click at [237, 219] on span "Load device" at bounding box center [233, 221] width 92 height 8
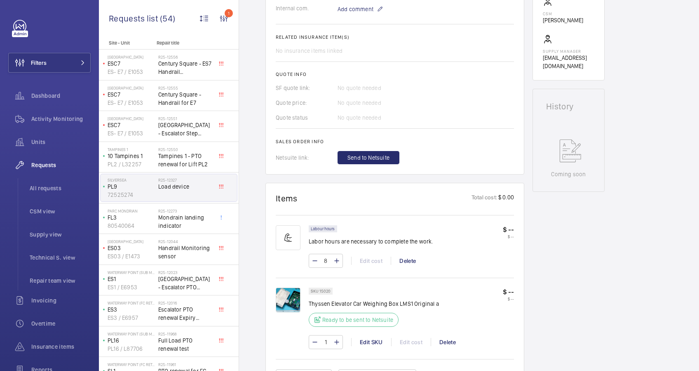
scroll to position [385, 0]
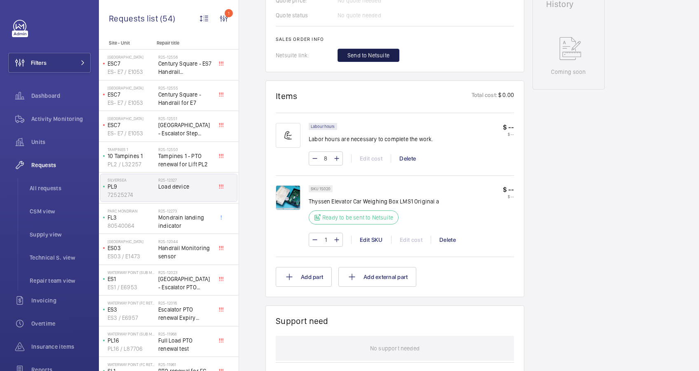
click at [360, 51] on span "Send to Netsuite" at bounding box center [369, 55] width 42 height 8
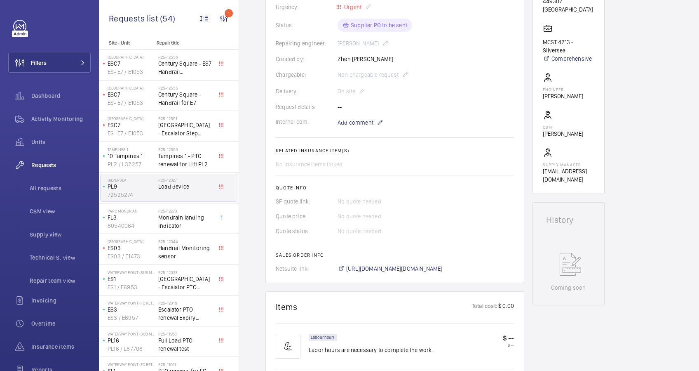
scroll to position [173, 0]
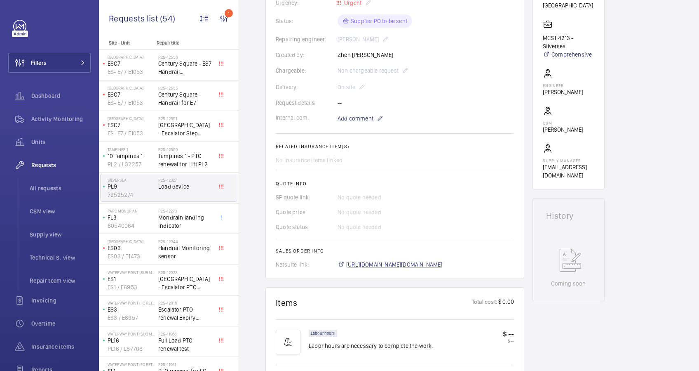
click at [428, 264] on span "[URL][DOMAIN_NAME][DOMAIN_NAME]" at bounding box center [394, 264] width 96 height 8
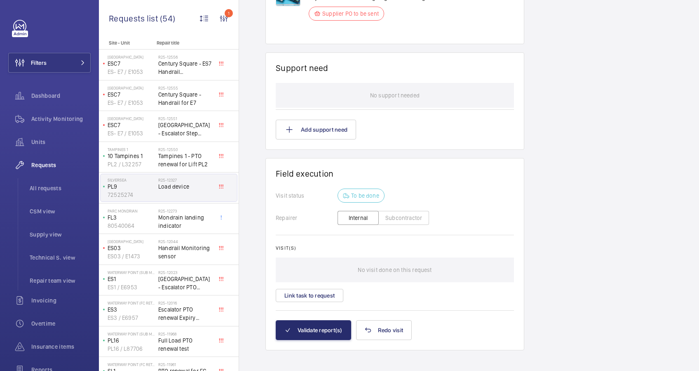
scroll to position [572, 0]
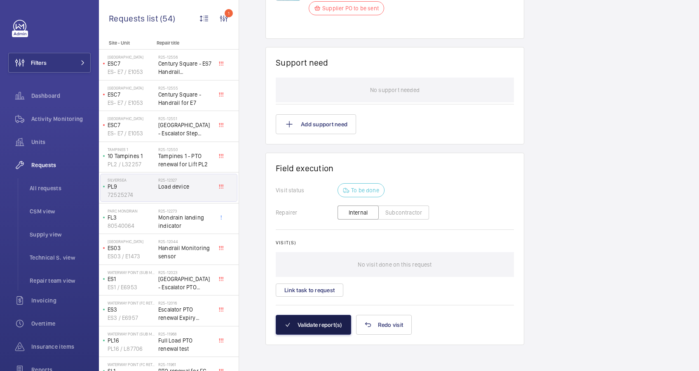
click at [325, 323] on button "Validate report(s)" at bounding box center [313, 325] width 75 height 20
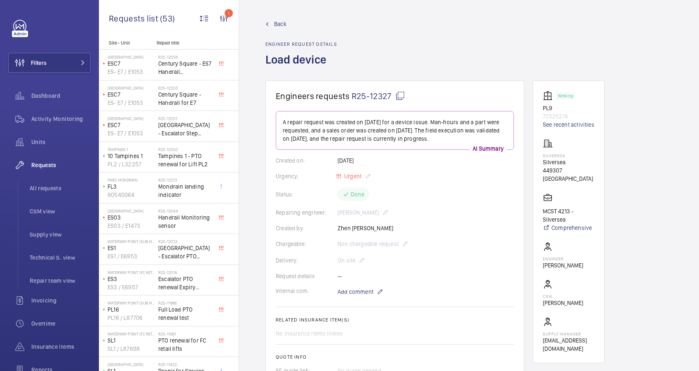
click at [283, 23] on span "Back" at bounding box center [280, 24] width 12 height 8
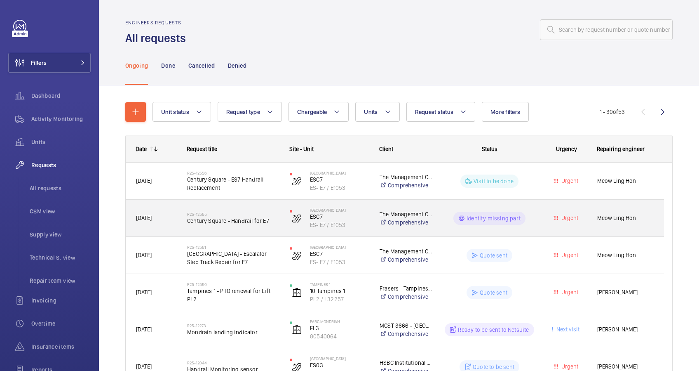
click at [244, 223] on span "Century Square - Handrail for E7" at bounding box center [233, 220] width 92 height 8
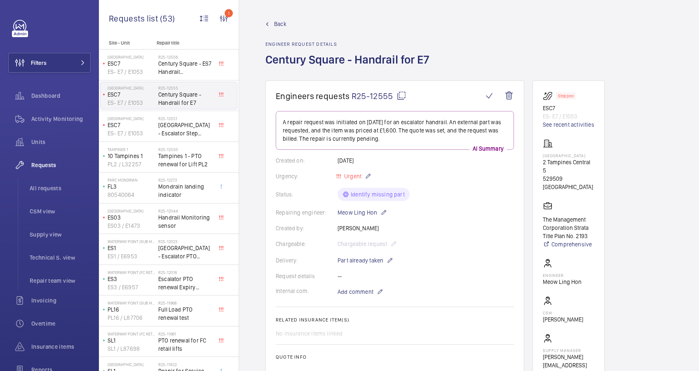
click at [279, 24] on span "Back" at bounding box center [280, 24] width 12 height 8
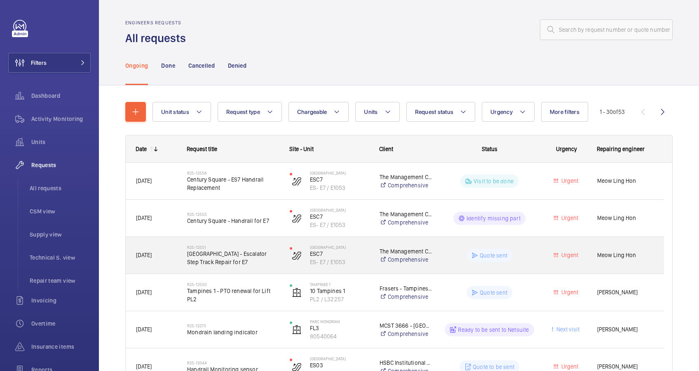
click at [265, 267] on div "R25-12551 [GEOGRAPHIC_DATA] - Escalator Step Track Repair for E7" at bounding box center [228, 255] width 102 height 37
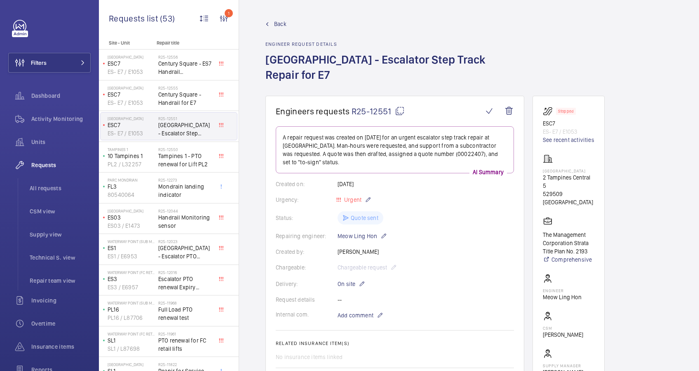
click at [275, 25] on span "Back" at bounding box center [280, 24] width 12 height 8
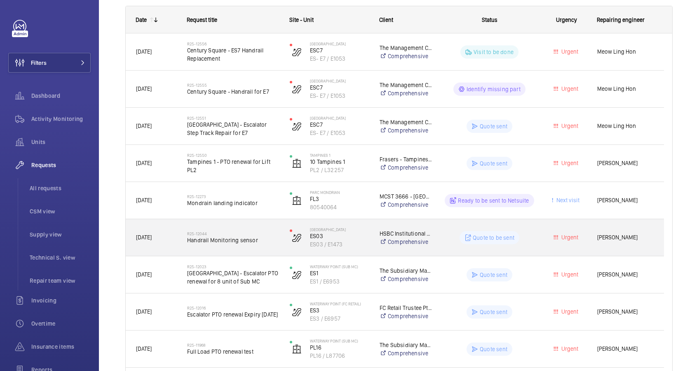
scroll to position [165, 0]
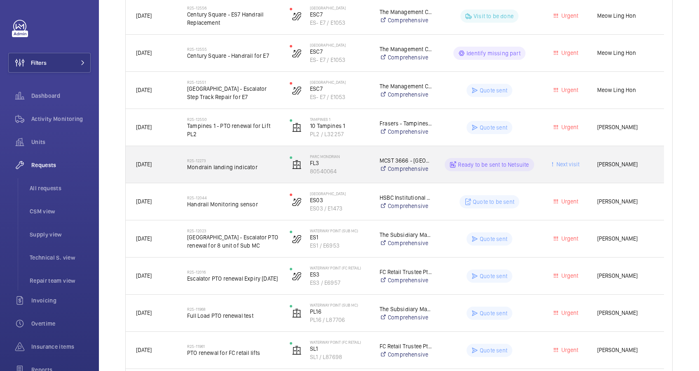
click at [264, 173] on div "R25-12273 Mondrain landing indicator" at bounding box center [233, 165] width 92 height 24
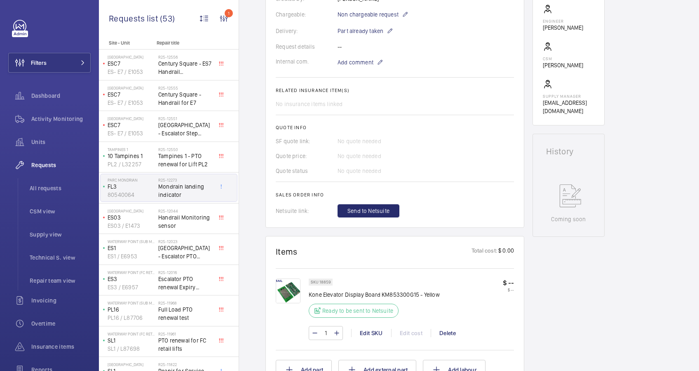
scroll to position [300, 0]
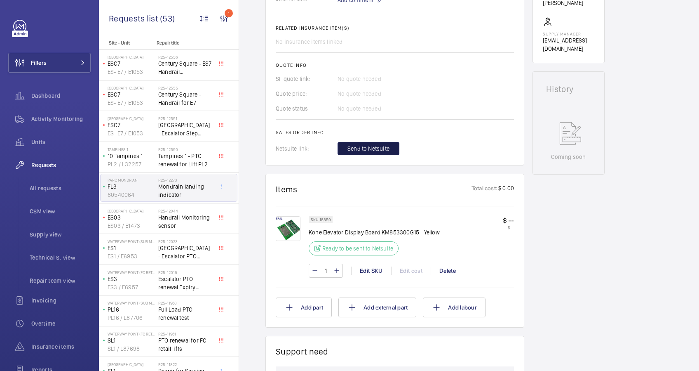
click at [373, 149] on span "Send to Netsuite" at bounding box center [369, 148] width 42 height 8
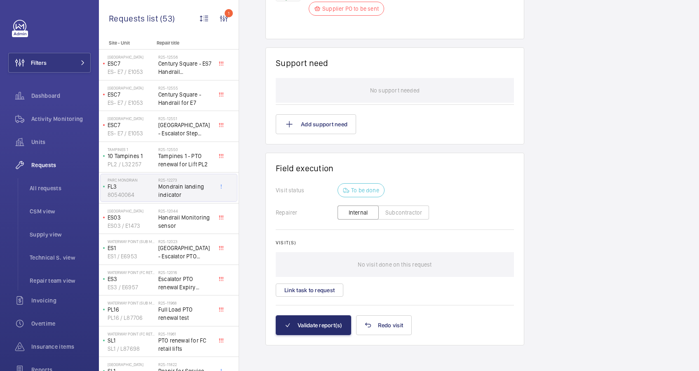
scroll to position [315, 0]
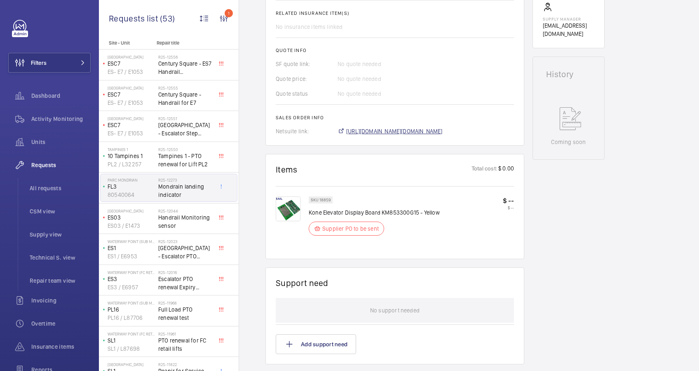
click at [427, 132] on span "[URL][DOMAIN_NAME][DOMAIN_NAME]" at bounding box center [394, 131] width 96 height 8
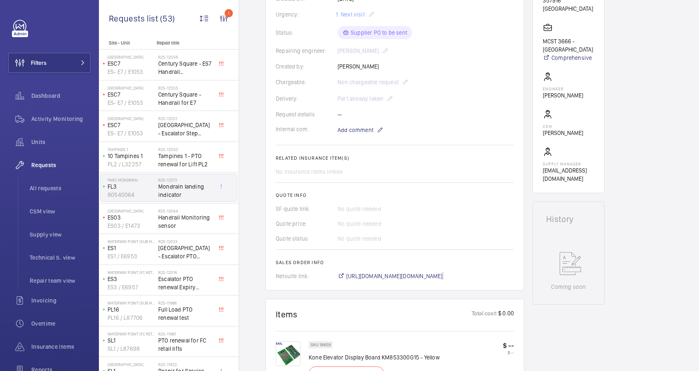
scroll to position [165, 0]
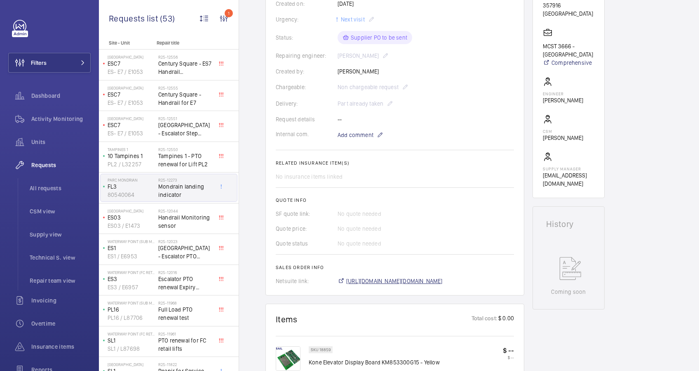
click at [391, 279] on span "[URL][DOMAIN_NAME][DOMAIN_NAME]" at bounding box center [394, 281] width 96 height 8
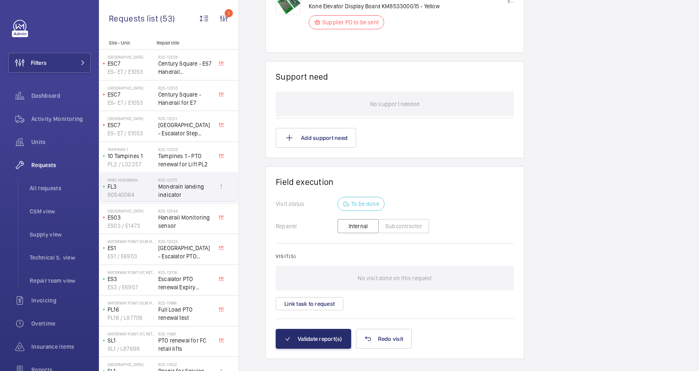
scroll to position [534, 0]
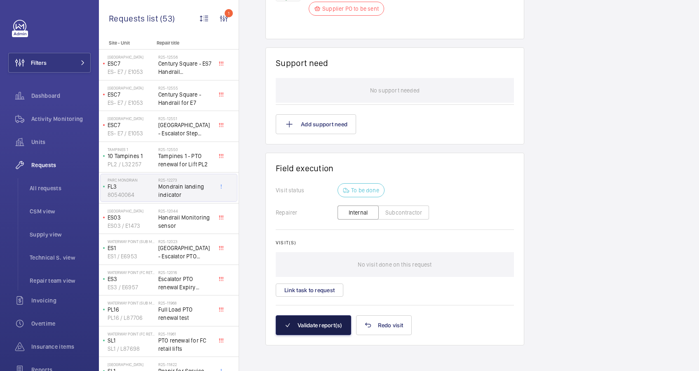
click at [315, 327] on button "Validate report(s)" at bounding box center [313, 325] width 75 height 20
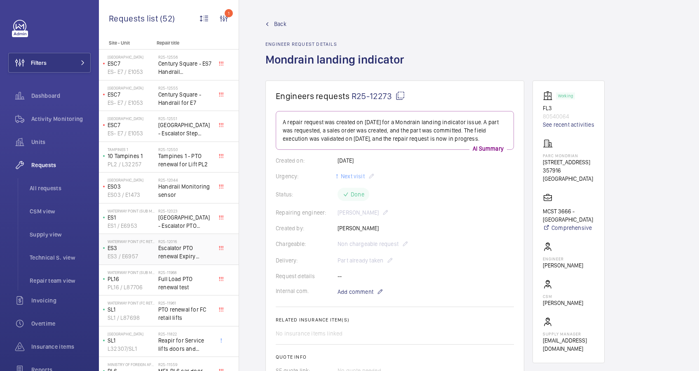
scroll to position [55, 0]
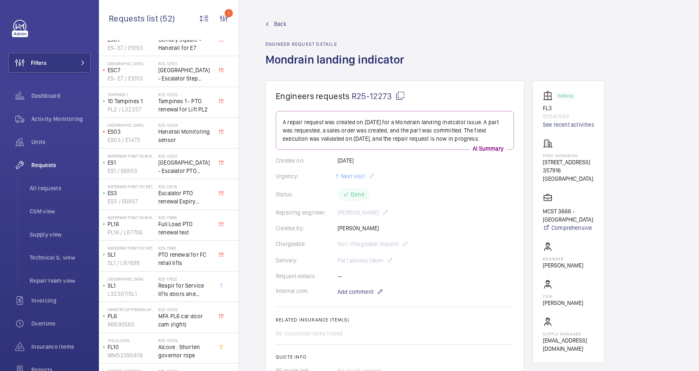
click at [279, 22] on span "Back" at bounding box center [280, 24] width 12 height 8
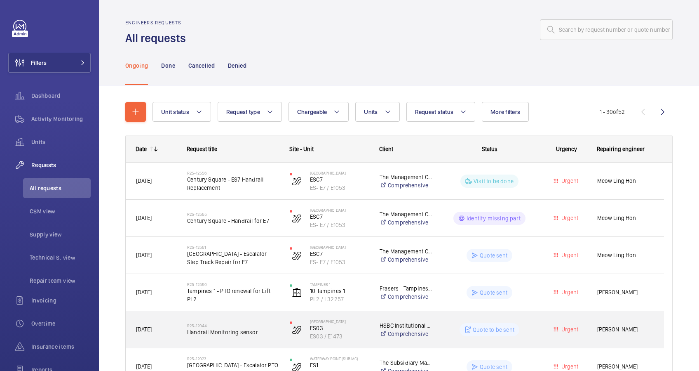
click at [239, 339] on div "R25-12044 Handrail Monitoring sensor" at bounding box center [233, 330] width 92 height 24
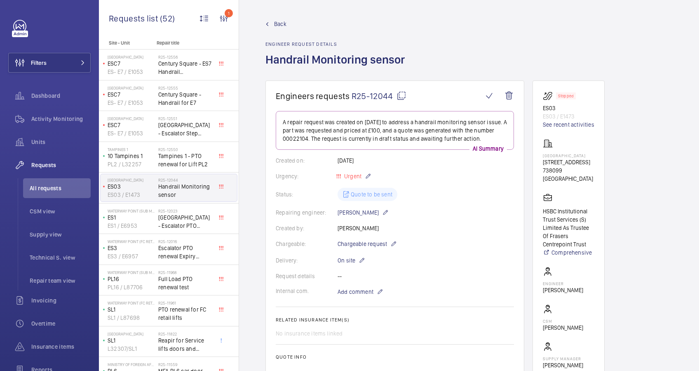
click at [283, 24] on span "Back" at bounding box center [280, 24] width 12 height 8
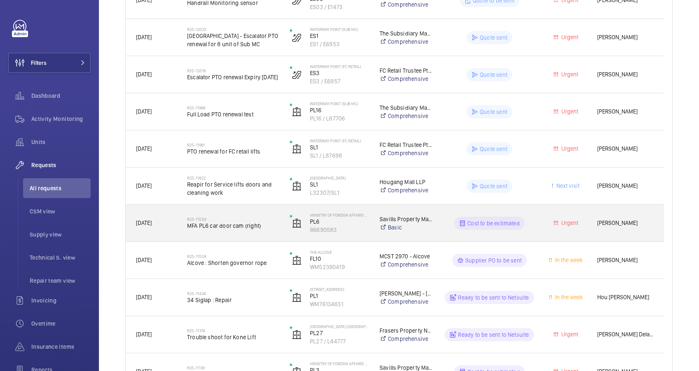
scroll to position [330, 0]
click at [259, 232] on div "R25-11559 MFA PL6 car door cam (right)" at bounding box center [233, 222] width 92 height 24
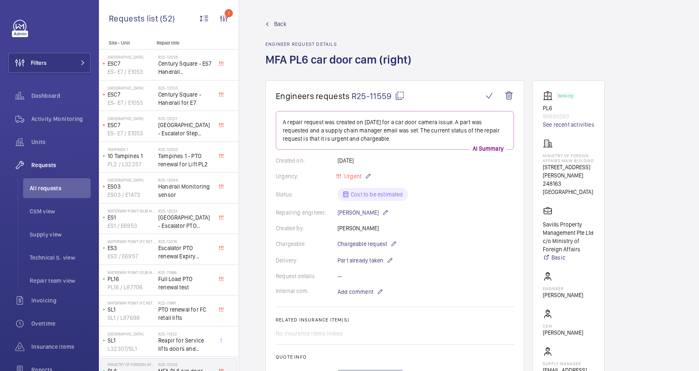
click at [277, 22] on span "Back" at bounding box center [280, 24] width 12 height 8
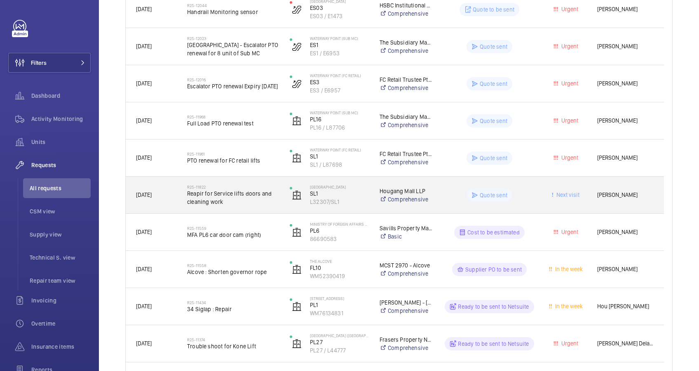
scroll to position [331, 0]
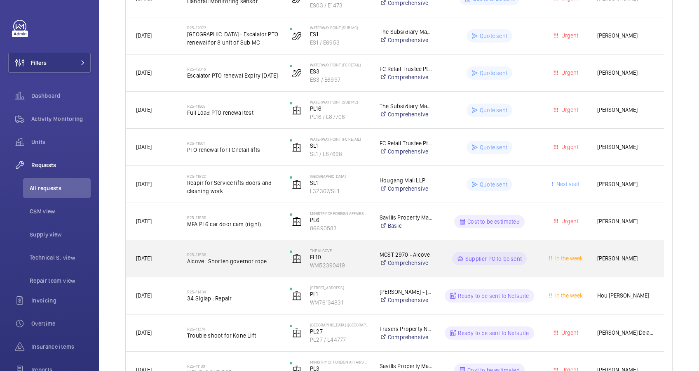
click at [244, 268] on div "R25-11558 Alcove : Shorten governor rope" at bounding box center [233, 259] width 92 height 24
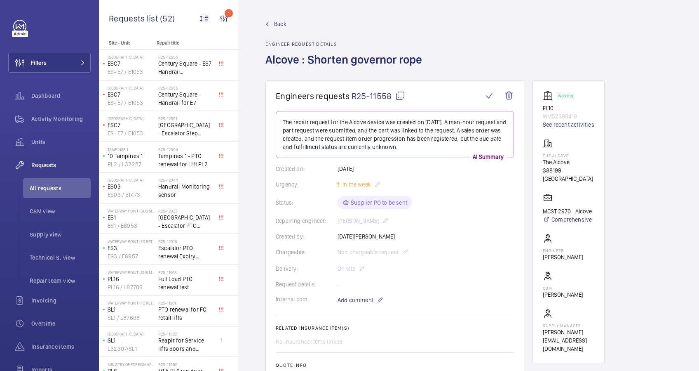
click at [280, 20] on span "Back" at bounding box center [280, 24] width 12 height 8
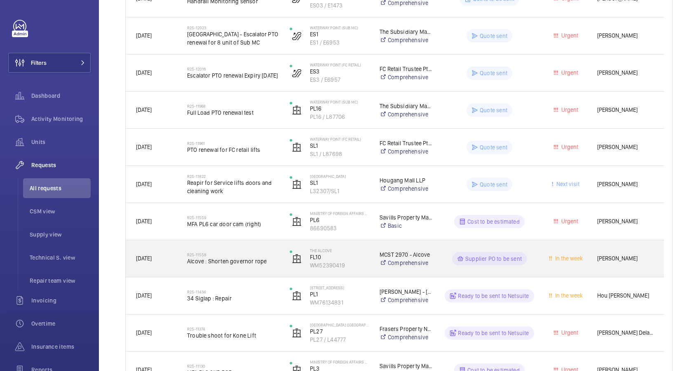
scroll to position [606, 0]
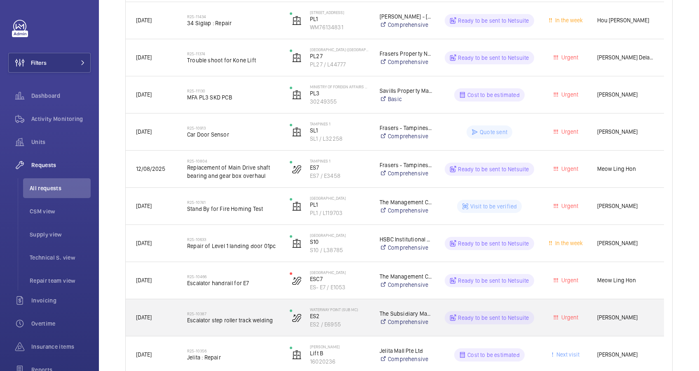
click at [207, 330] on div "R25-10387 Escalator step roller track welding" at bounding box center [228, 317] width 102 height 37
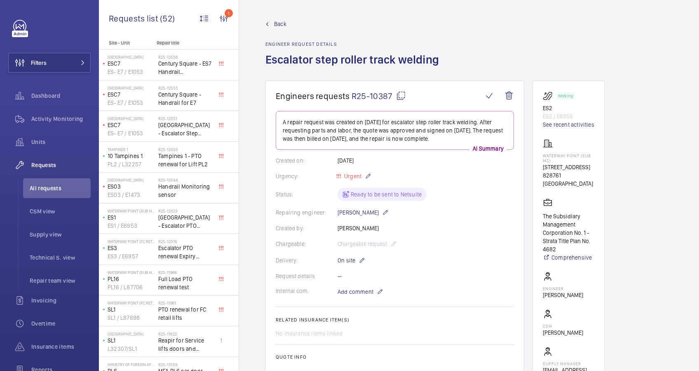
click at [273, 21] on link "Back" at bounding box center [355, 24] width 179 height 8
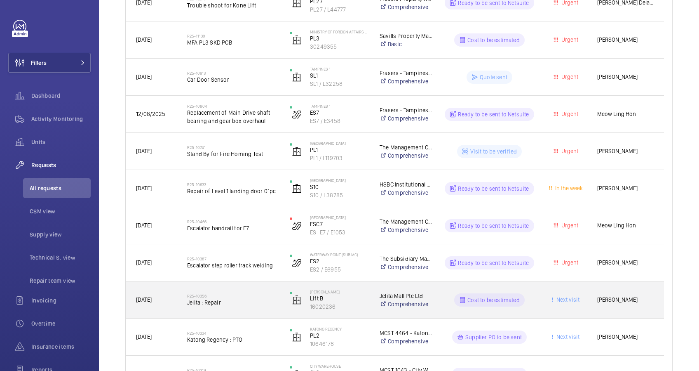
scroll to position [936, 0]
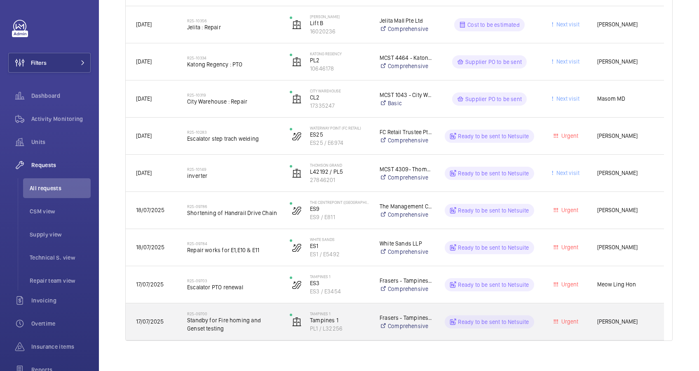
click at [231, 332] on div "R25-09700 Standby for Fire homing and Genset testing" at bounding box center [233, 322] width 92 height 24
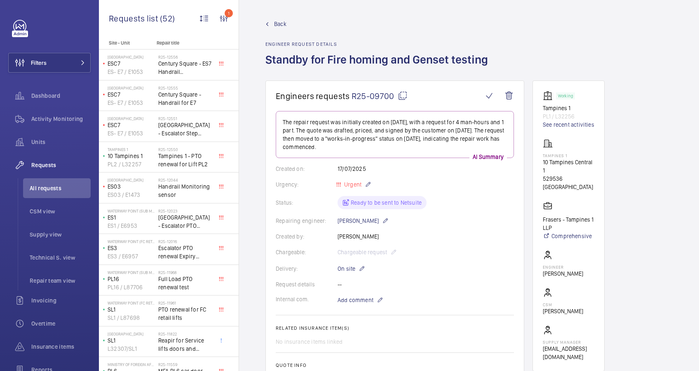
click at [276, 26] on span "Back" at bounding box center [280, 24] width 12 height 8
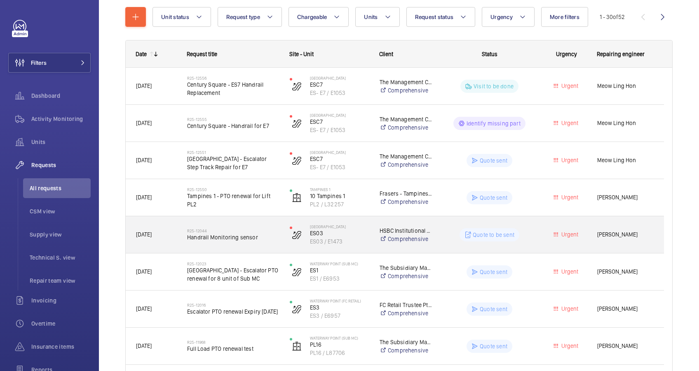
scroll to position [110, 0]
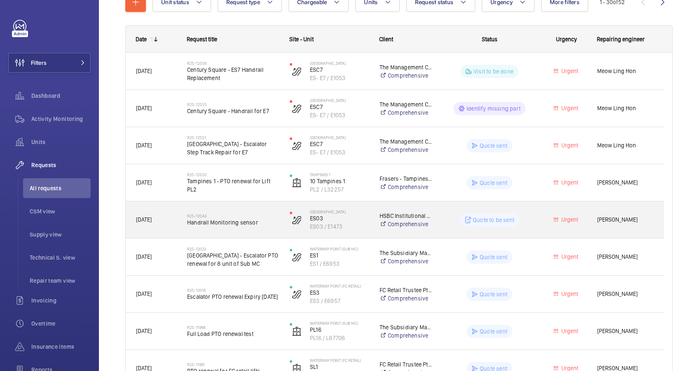
click at [262, 226] on div "R25-12044 Handrail Monitoring sensor" at bounding box center [233, 220] width 92 height 24
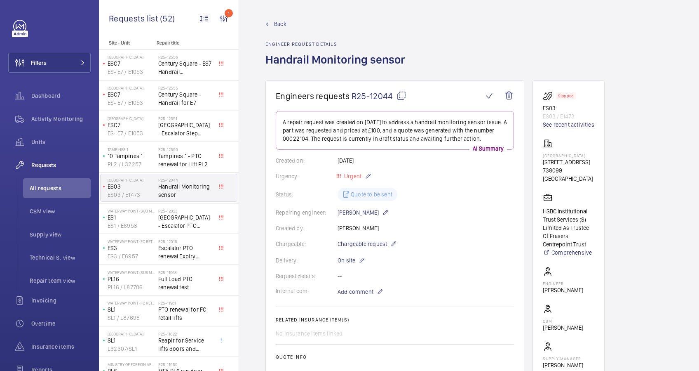
click at [283, 21] on span "Back" at bounding box center [280, 24] width 12 height 8
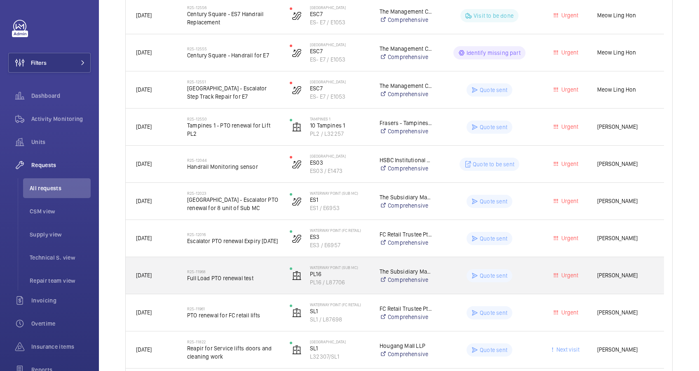
scroll to position [166, 0]
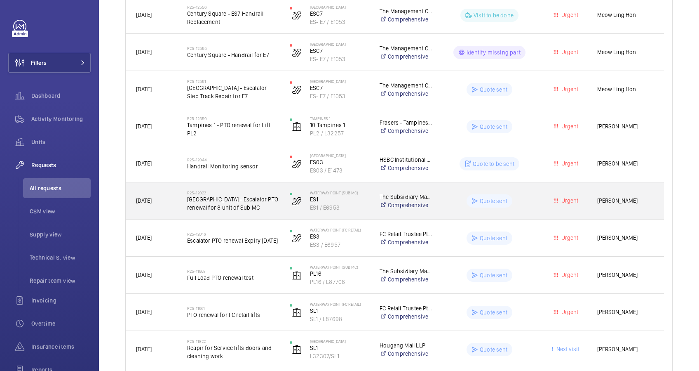
click at [259, 210] on span "[GEOGRAPHIC_DATA] - Escalator PTO renewal for 8 unit of Sub MC" at bounding box center [233, 203] width 92 height 16
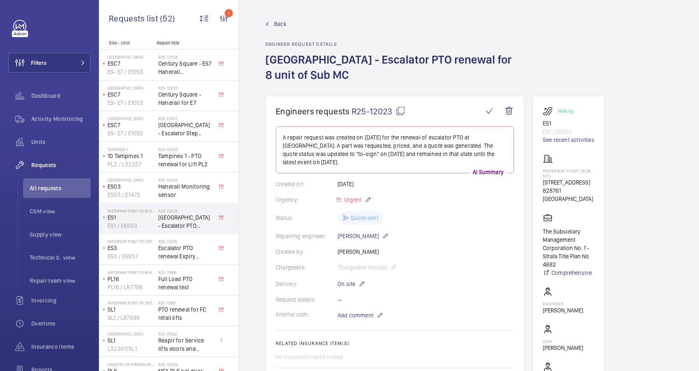
click at [273, 20] on link "Back" at bounding box center [395, 24] width 259 height 8
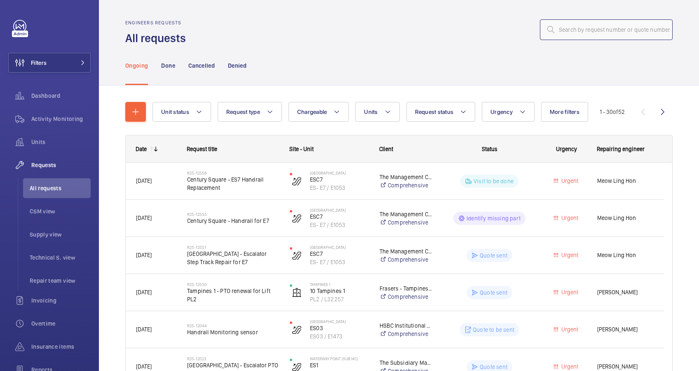
click at [570, 32] on input "text" at bounding box center [606, 29] width 133 height 21
paste input "R25-12555"
type input "R25-12555"
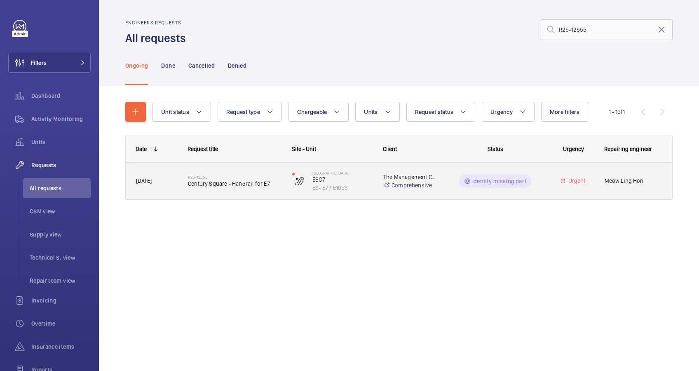
click at [243, 191] on div "R25-12555 Century Square - Handrail for E7" at bounding box center [235, 181] width 94 height 24
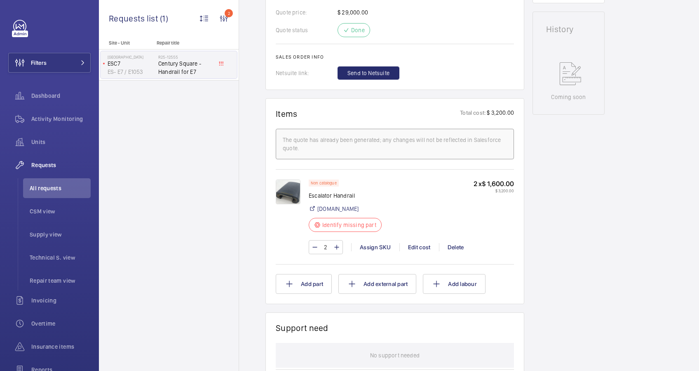
scroll to position [385, 0]
click at [374, 245] on div "Assign SKU" at bounding box center [375, 246] width 48 height 8
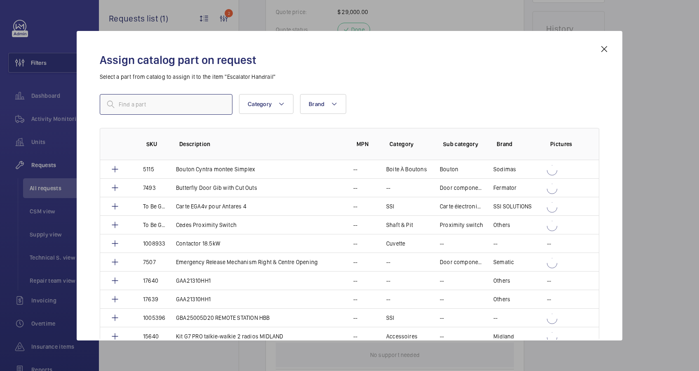
click at [158, 102] on input "text" at bounding box center [166, 104] width 133 height 21
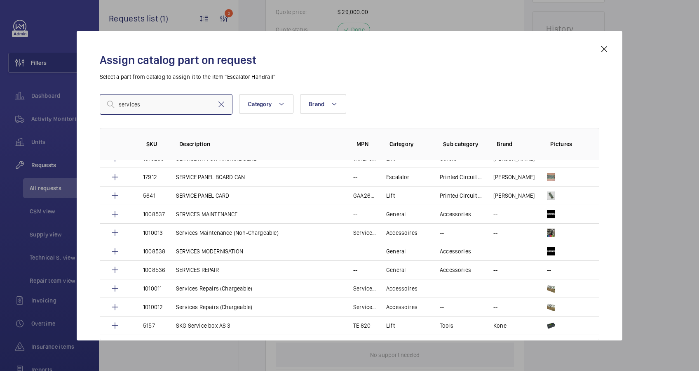
scroll to position [550, 0]
type input "services"
click at [200, 269] on p "SERVICES REPAIR" at bounding box center [197, 269] width 43 height 8
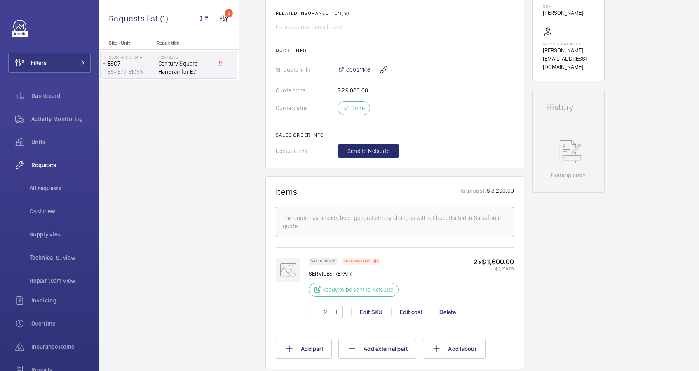
scroll to position [251, 0]
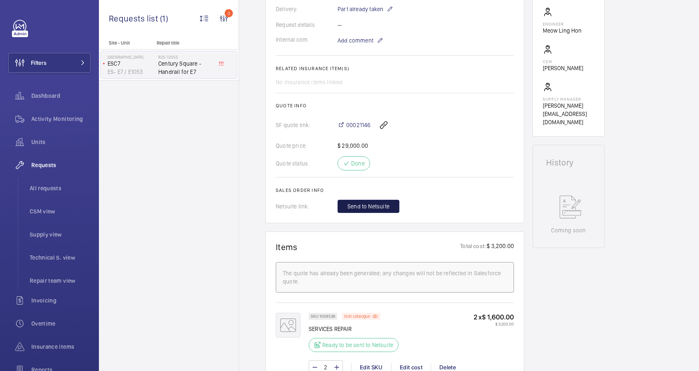
click at [365, 205] on span "Send to Netsuite" at bounding box center [369, 206] width 42 height 8
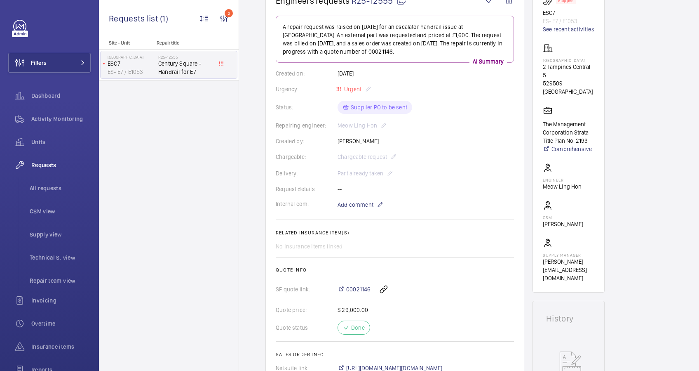
scroll to position [165, 0]
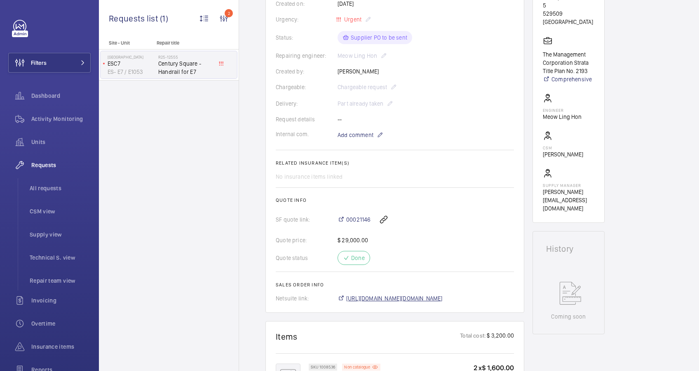
click at [421, 298] on span "https://6461500.app.netsuite.com/app/accounting/transactions/salesord.nl?id=302…" at bounding box center [394, 298] width 96 height 8
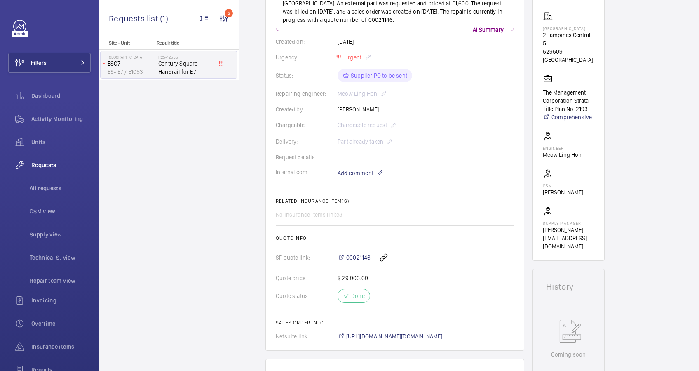
scroll to position [110, 0]
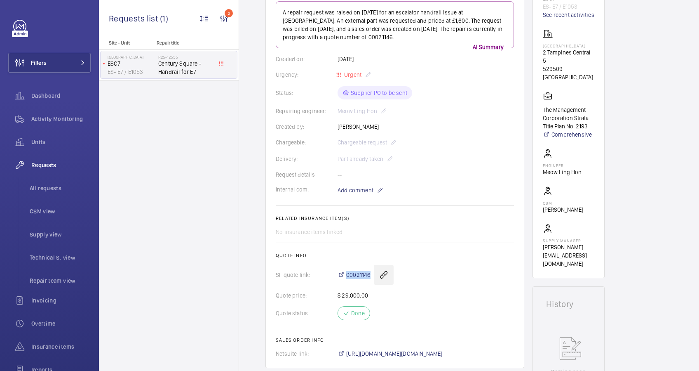
drag, startPoint x: 345, startPoint y: 267, endPoint x: 375, endPoint y: 267, distance: 30.5
click at [375, 267] on div "00021146" at bounding box center [426, 275] width 176 height 20
copy div "00021146"
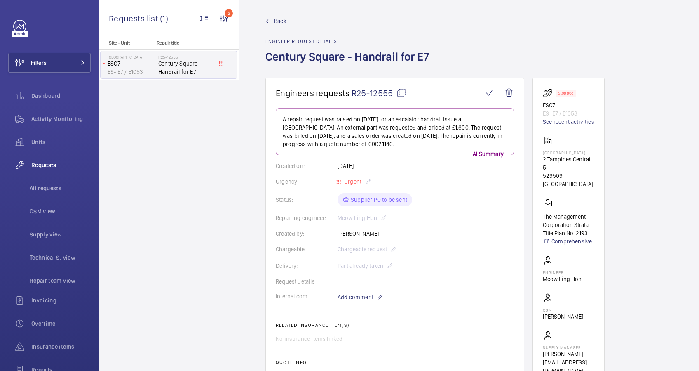
scroll to position [0, 0]
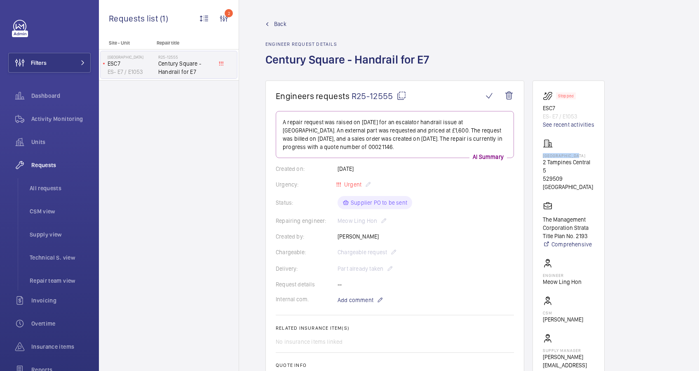
drag, startPoint x: 583, startPoint y: 155, endPoint x: 541, endPoint y: 155, distance: 42.1
click at [541, 155] on wm-front-card "Stopped ESC7 ES- E7 / E1053 See recent activities Century Square 2 Tampines Cen…" at bounding box center [569, 233] width 72 height 307
drag, startPoint x: 541, startPoint y: 155, endPoint x: 548, endPoint y: 155, distance: 7.1
copy p "[GEOGRAPHIC_DATA]"
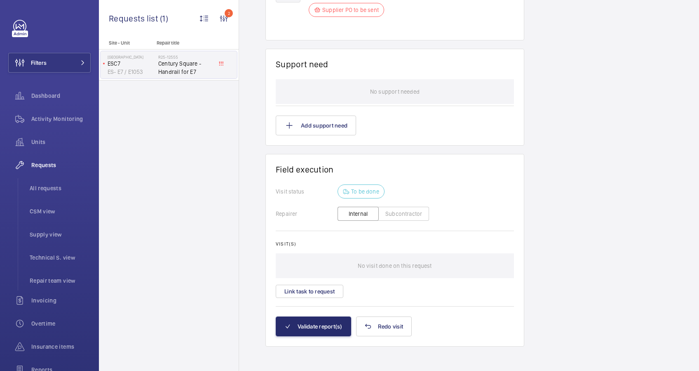
scroll to position [552, 0]
click at [399, 212] on button "Subcontractor" at bounding box center [404, 212] width 51 height 14
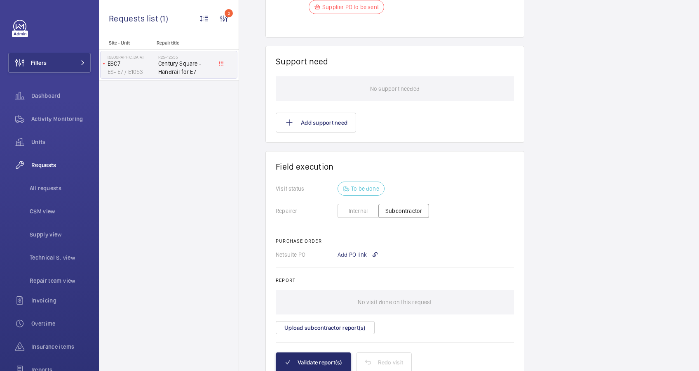
scroll to position [536, 0]
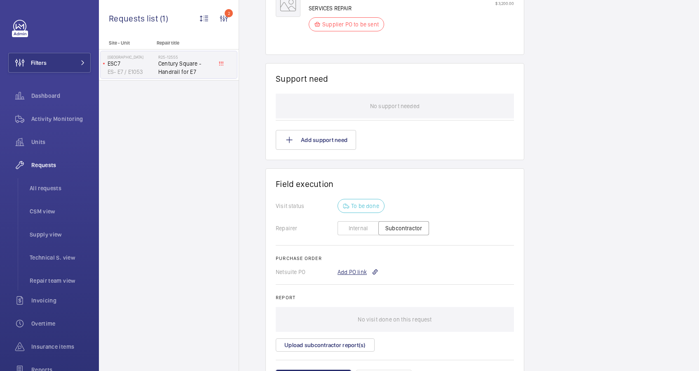
click at [354, 274] on div "Add PO link" at bounding box center [358, 272] width 41 height 8
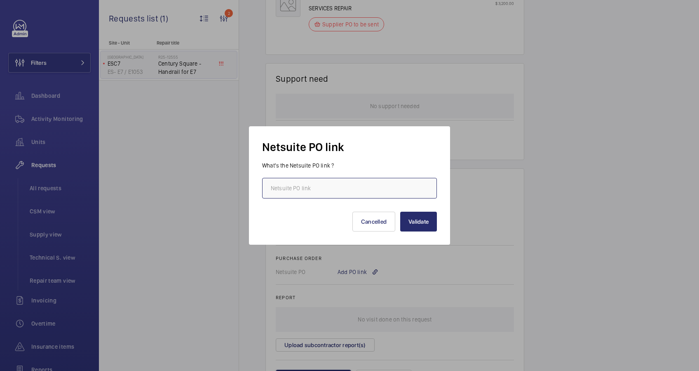
click at [314, 191] on input "text" at bounding box center [349, 188] width 175 height 21
paste input "https://6461500.app.netsuite.com/app/accounting/transactions/purchord.nl?id=302…"
type input "https://6461500.app.netsuite.com/app/accounting/transactions/purchord.nl?id=302…"
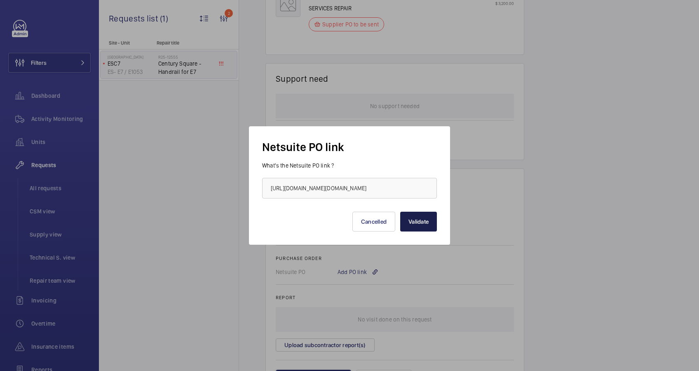
click at [418, 224] on button "Validate" at bounding box center [418, 222] width 37 height 20
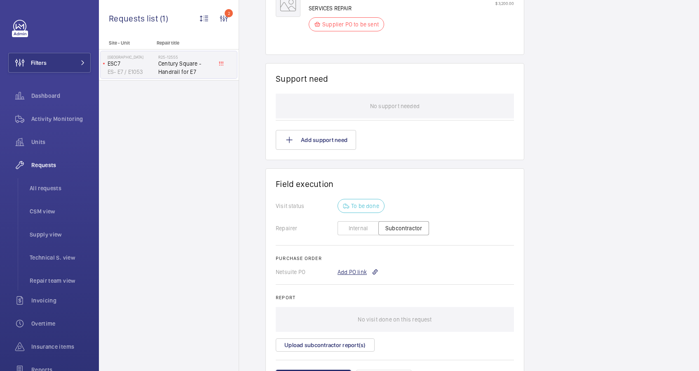
click at [354, 269] on div "Add PO link" at bounding box center [358, 272] width 41 height 8
click at [592, 250] on div at bounding box center [349, 185] width 699 height 371
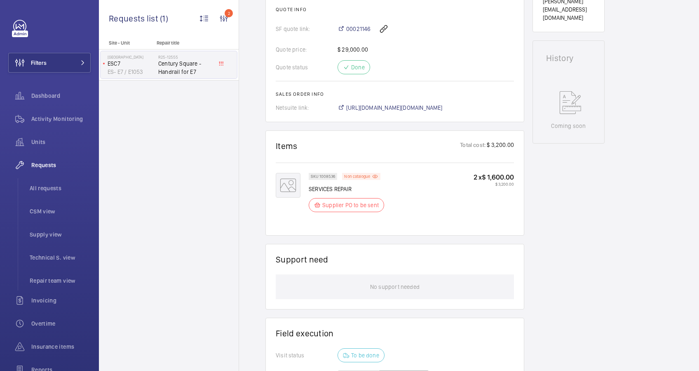
scroll to position [296, 0]
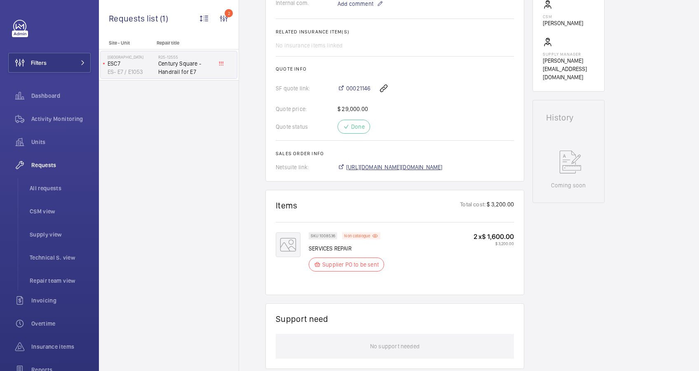
click at [410, 168] on span "https://6461500.app.netsuite.com/app/accounting/transactions/salesord.nl?id=302…" at bounding box center [394, 167] width 96 height 8
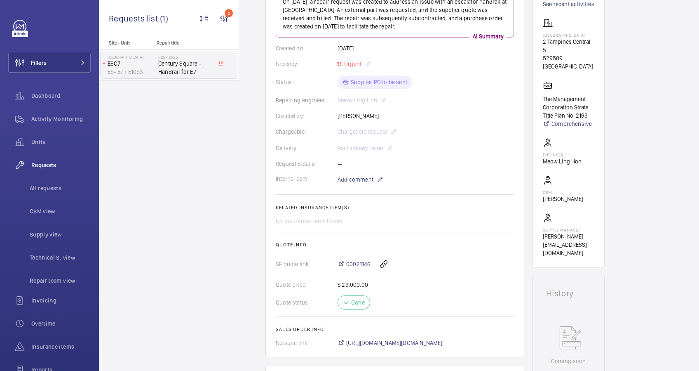
scroll to position [21, 0]
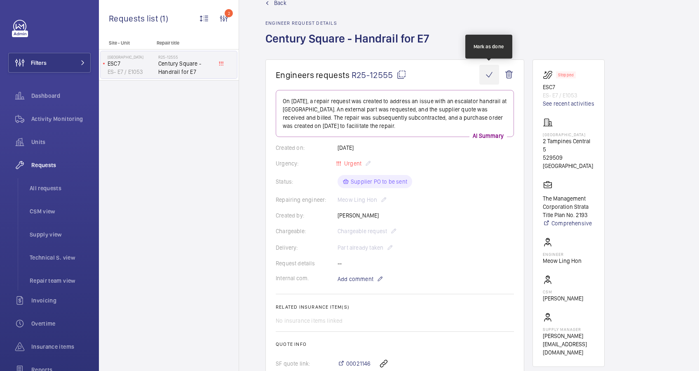
click at [489, 74] on wm-front-icon-button at bounding box center [490, 75] width 20 height 20
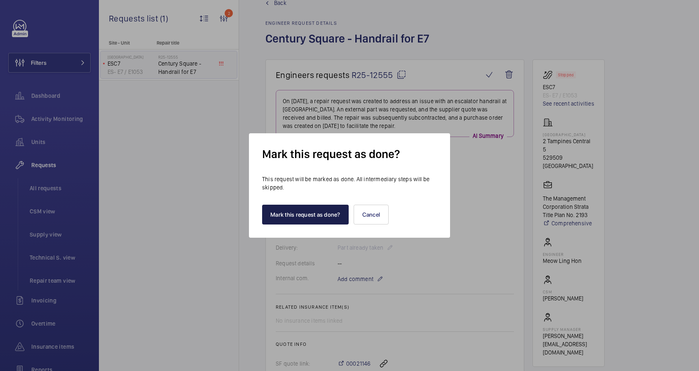
click at [315, 212] on button "Mark this request as done?" at bounding box center [305, 215] width 87 height 20
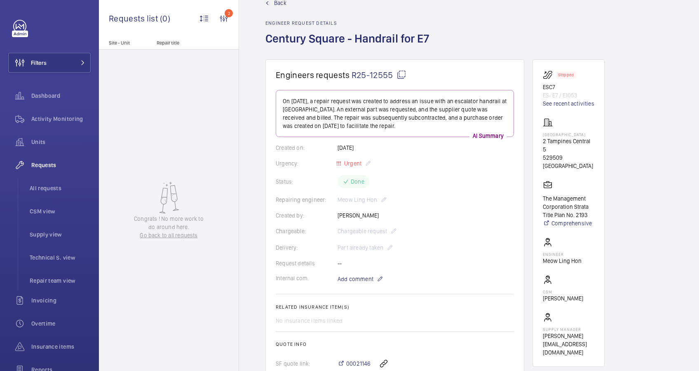
click at [285, 4] on span "Back" at bounding box center [280, 3] width 12 height 8
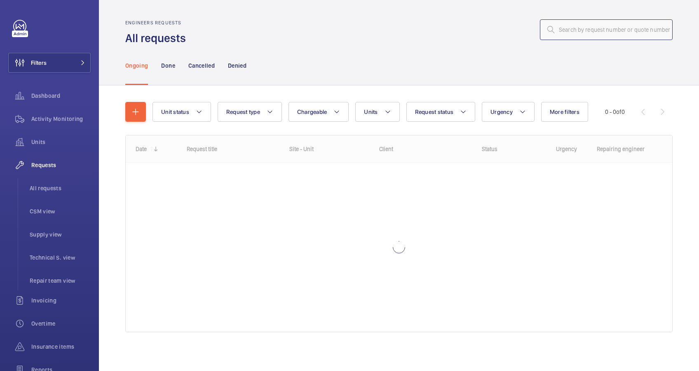
click at [582, 30] on input "text" at bounding box center [606, 29] width 133 height 21
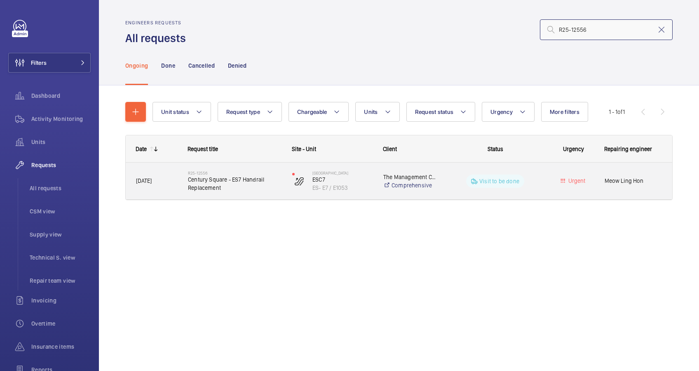
type input "R25-12556"
click at [258, 181] on span "Century Square - ES7 Handrail Replacement" at bounding box center [235, 183] width 94 height 16
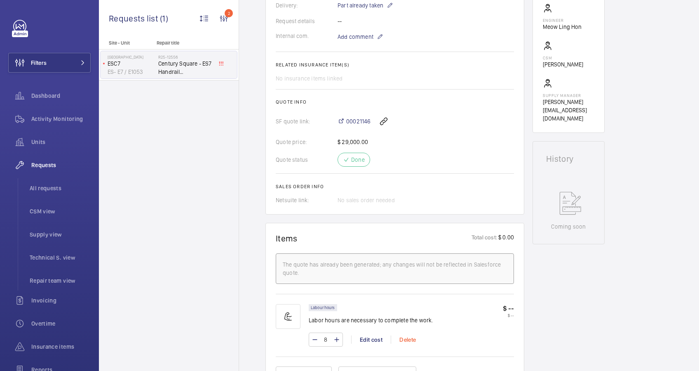
scroll to position [385, 0]
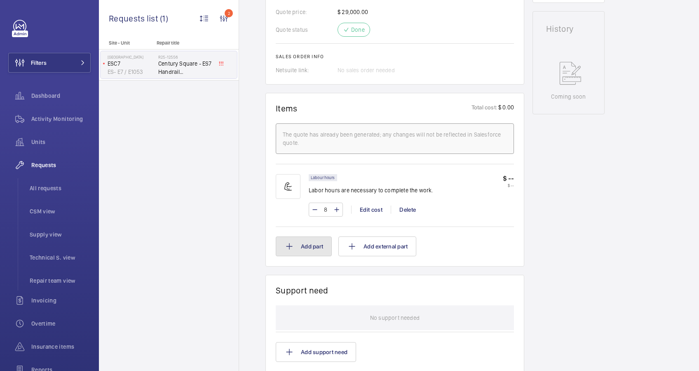
click at [313, 246] on button "Add part" at bounding box center [304, 246] width 56 height 20
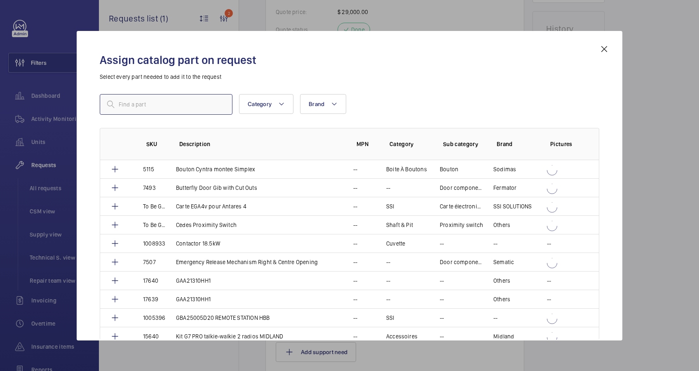
click at [132, 104] on input "text" at bounding box center [166, 104] width 133 height 21
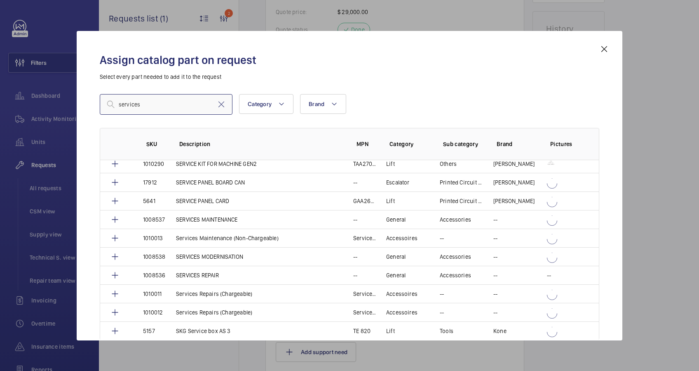
scroll to position [539, 0]
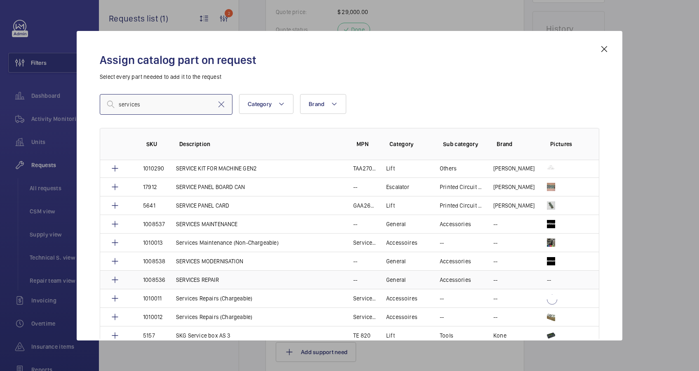
type input "services"
click at [191, 278] on p "SERVICES REPAIR" at bounding box center [197, 279] width 43 height 8
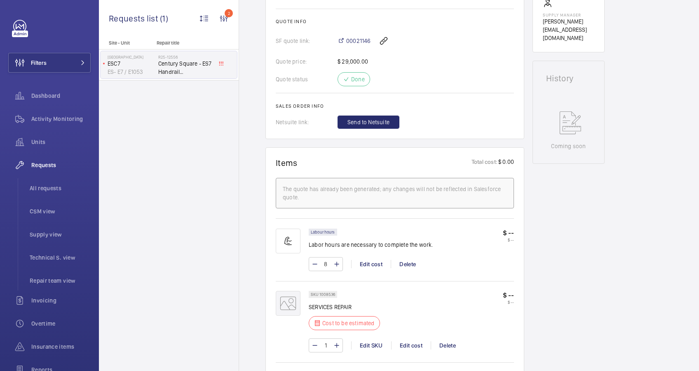
scroll to position [330, 0]
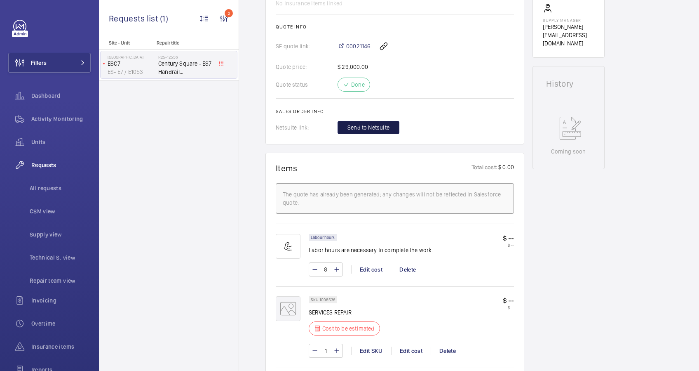
click at [381, 125] on span "Send to Netsuite" at bounding box center [369, 127] width 42 height 8
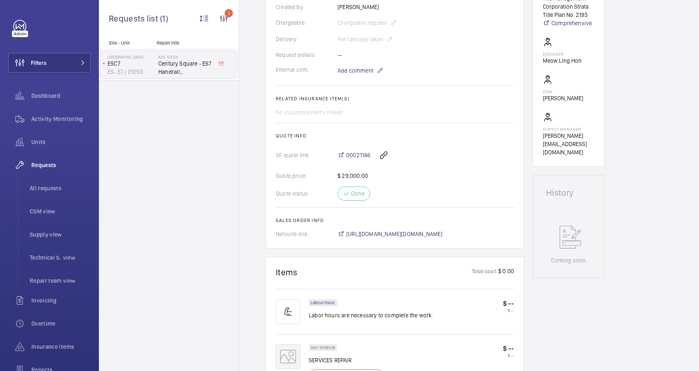
scroll to position [220, 0]
click at [425, 239] on span "https://6461500.app.netsuite.com/app/accounting/transactions/salesord.nl?id=302…" at bounding box center [394, 235] width 96 height 8
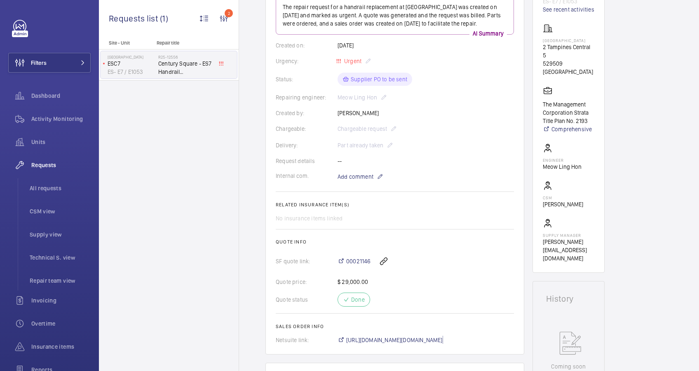
scroll to position [165, 0]
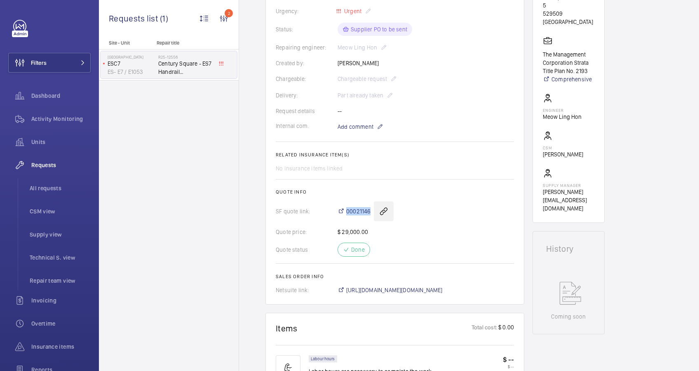
drag, startPoint x: 344, startPoint y: 212, endPoint x: 374, endPoint y: 216, distance: 29.9
click at [374, 216] on div "00021146" at bounding box center [426, 211] width 176 height 20
copy div "00021146"
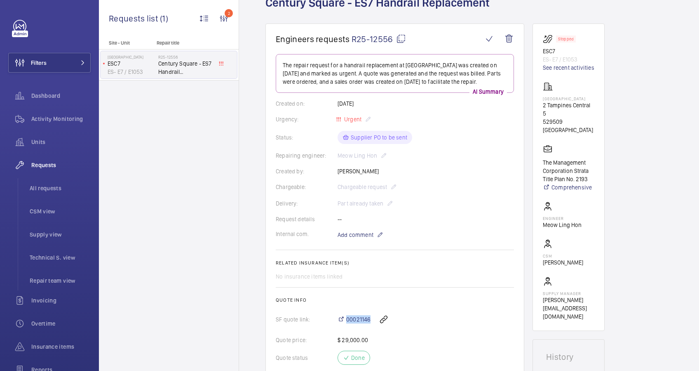
scroll to position [55, 0]
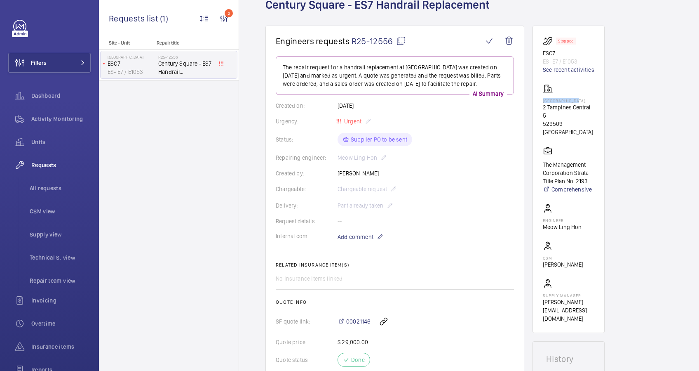
drag, startPoint x: 581, startPoint y: 99, endPoint x: 538, endPoint y: 99, distance: 43.3
click at [538, 99] on wm-front-card "Stopped ESC7 ES- E7 / E1053 See recent activities Century Square 2 Tampines Cen…" at bounding box center [569, 179] width 72 height 307
drag, startPoint x: 538, startPoint y: 99, endPoint x: 548, endPoint y: 99, distance: 9.5
copy p "[GEOGRAPHIC_DATA]"
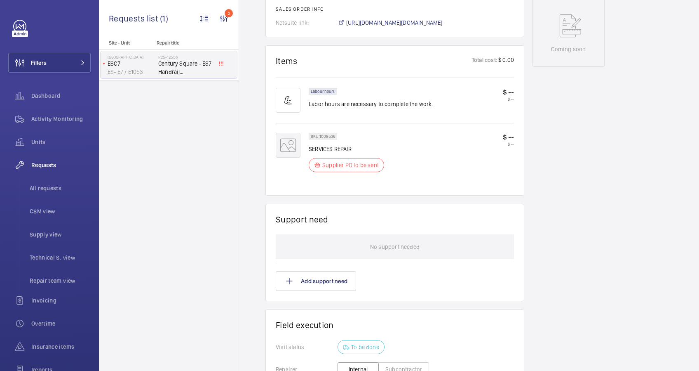
scroll to position [597, 0]
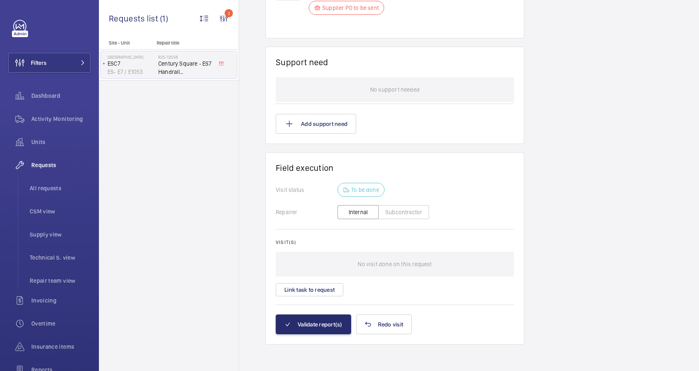
click at [400, 216] on button "Subcontractor" at bounding box center [404, 212] width 51 height 14
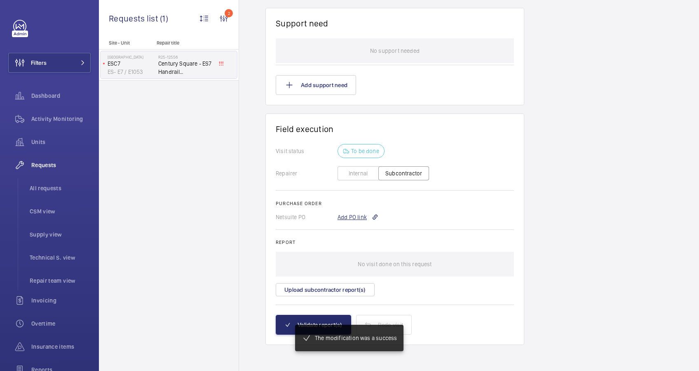
click at [354, 215] on div "Add PO link" at bounding box center [358, 217] width 41 height 8
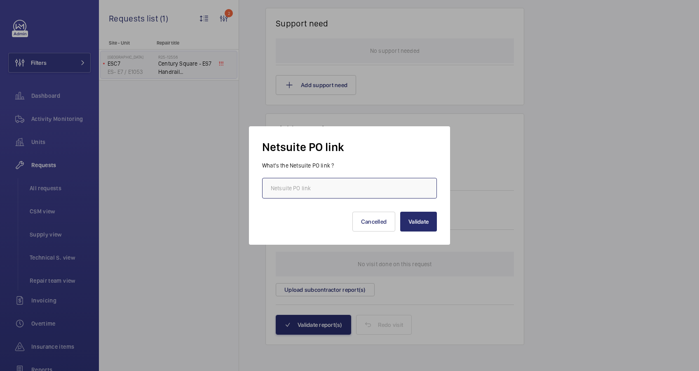
click at [310, 191] on input "text" at bounding box center [349, 188] width 175 height 21
paste input "https://6461500.app.netsuite.com/app/accounting/transactions/purchord.nl?id=302…"
type input "https://6461500.app.netsuite.com/app/accounting/transactions/purchord.nl?id=302…"
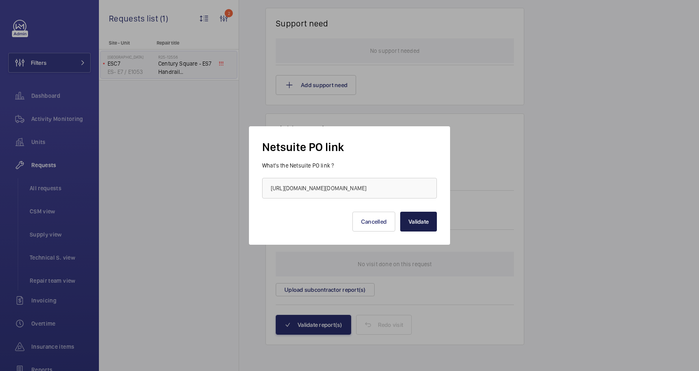
scroll to position [0, 0]
click at [423, 221] on button "Validate" at bounding box center [418, 222] width 37 height 20
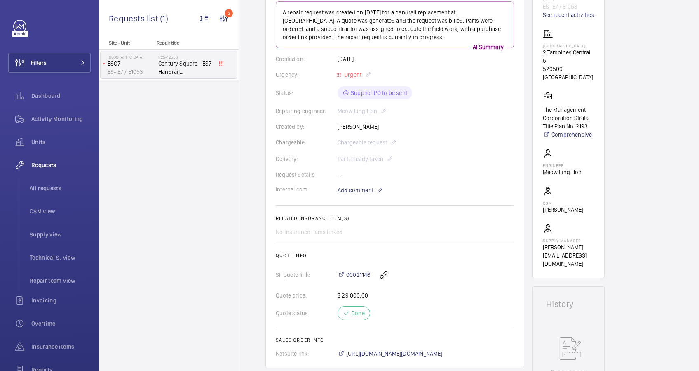
scroll to position [330, 0]
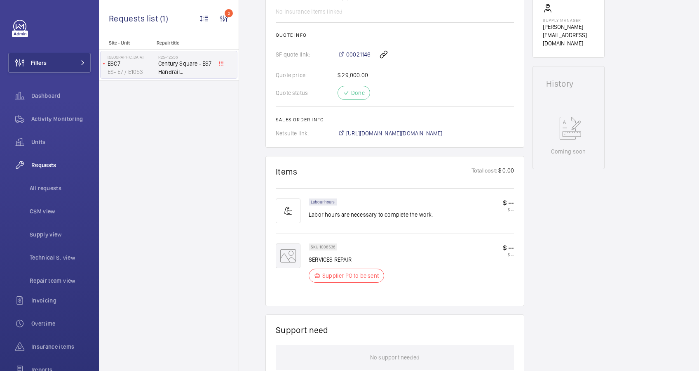
click at [437, 130] on span "https://6461500.app.netsuite.com/app/accounting/transactions/salesord.nl?id=302…" at bounding box center [394, 133] width 96 height 8
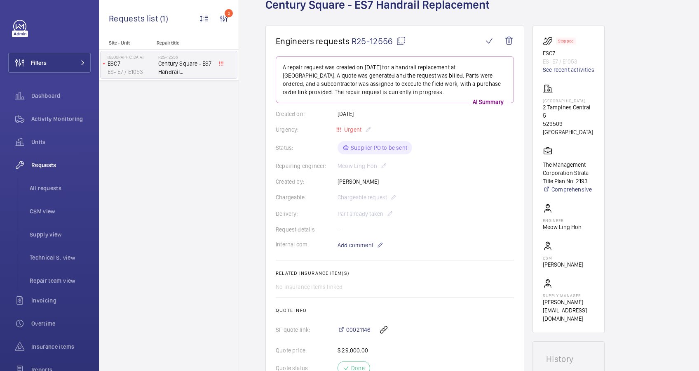
scroll to position [0, 0]
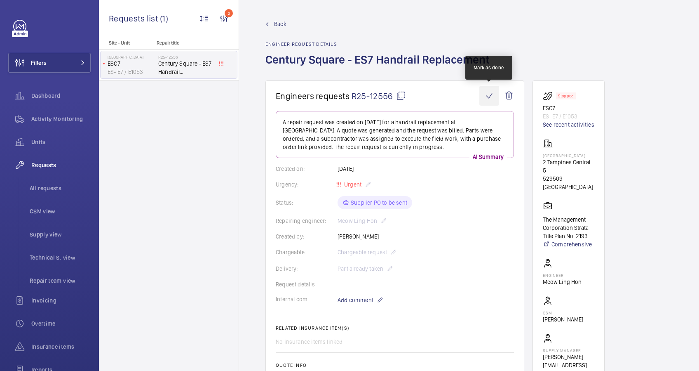
click at [485, 95] on wm-front-icon-button at bounding box center [490, 96] width 20 height 20
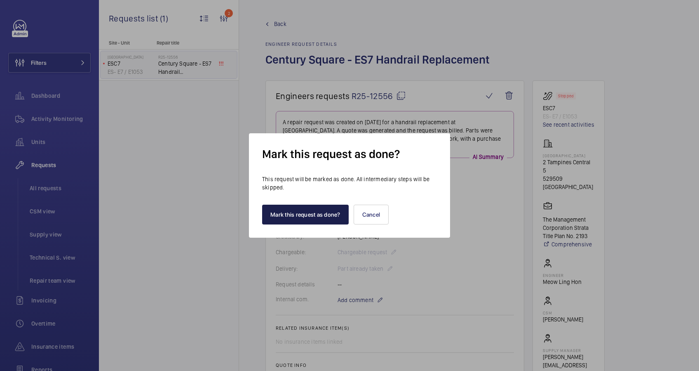
click at [309, 215] on button "Mark this request as done?" at bounding box center [305, 215] width 87 height 20
